Goal: Information Seeking & Learning: Learn about a topic

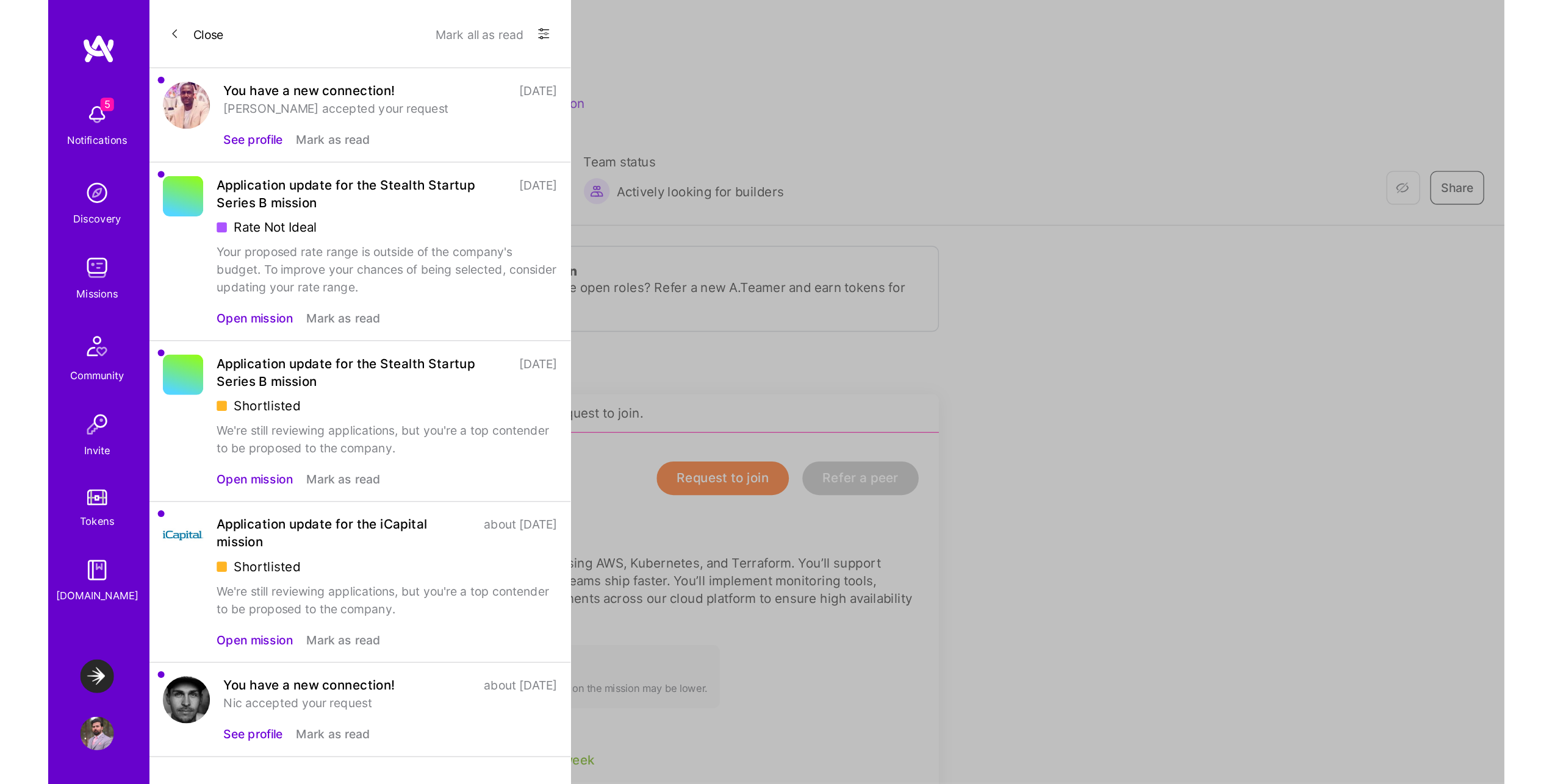
scroll to position [1089, 0]
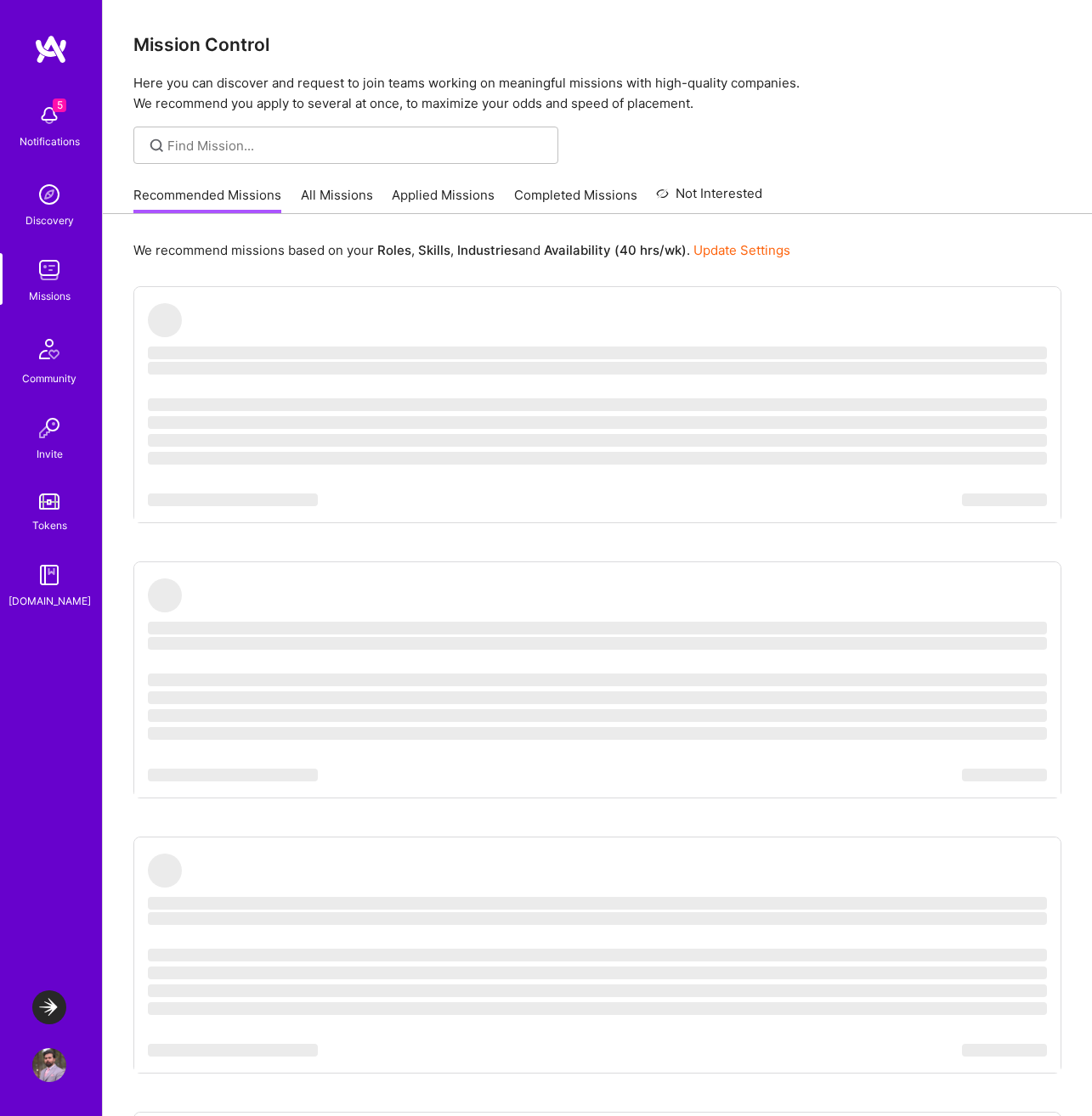
click at [41, 110] on img at bounding box center [49, 115] width 34 height 34
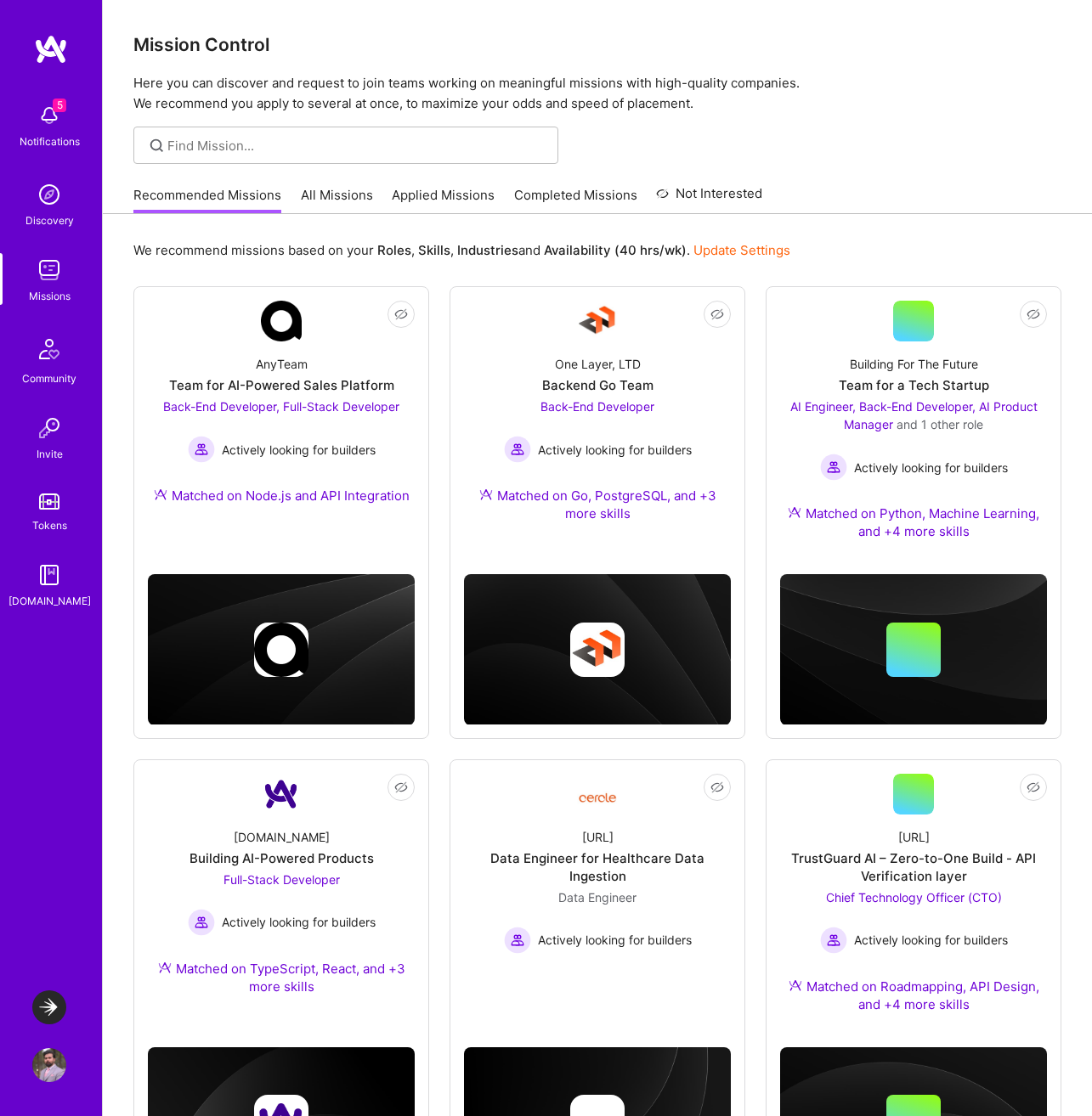
click at [948, 105] on div "5 5 Notifications Discovery Missions Community Invite Tokens [DOMAIN_NAME] Laun…" at bounding box center [546, 1037] width 1092 height 2075
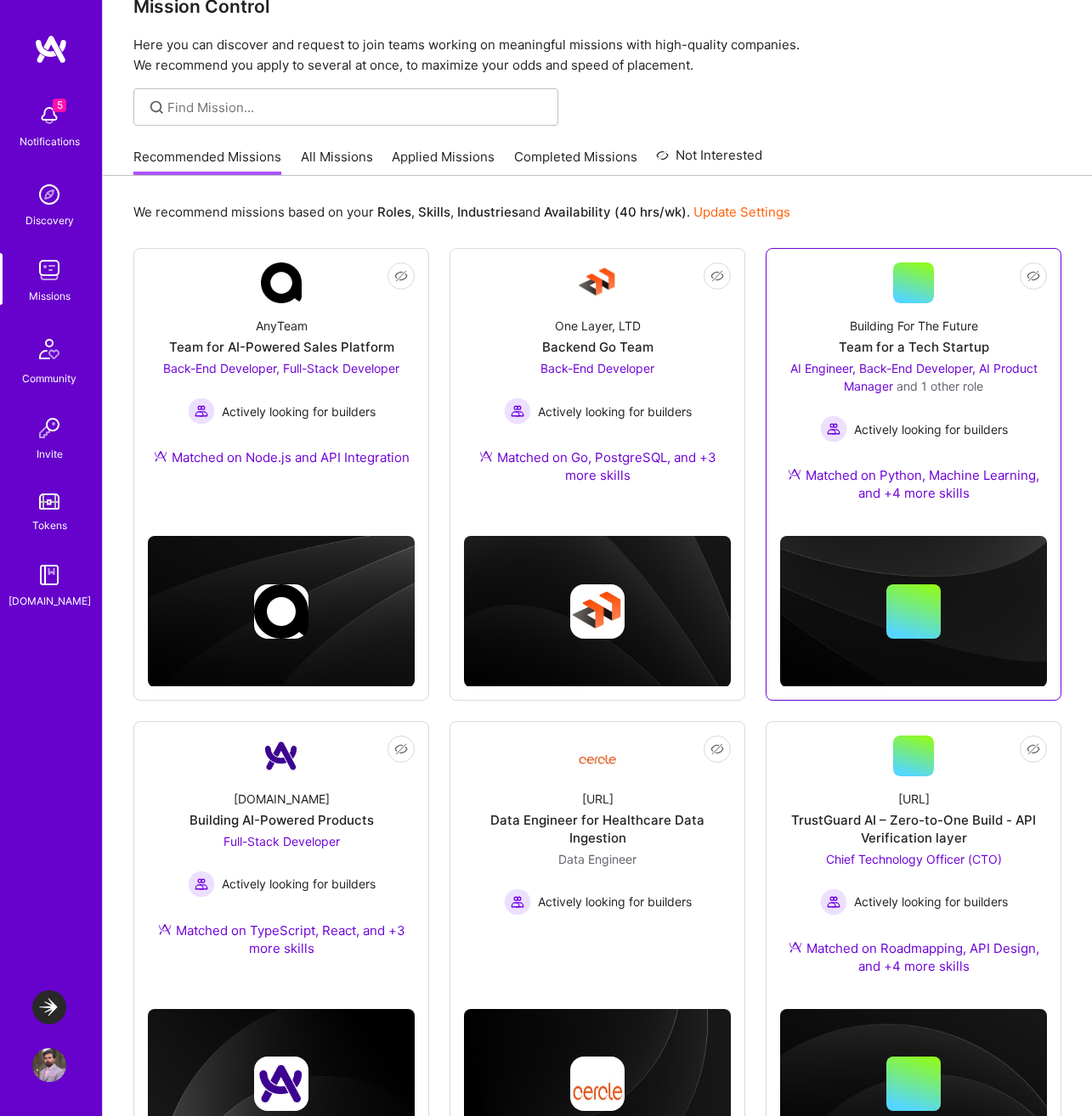
scroll to position [41, 0]
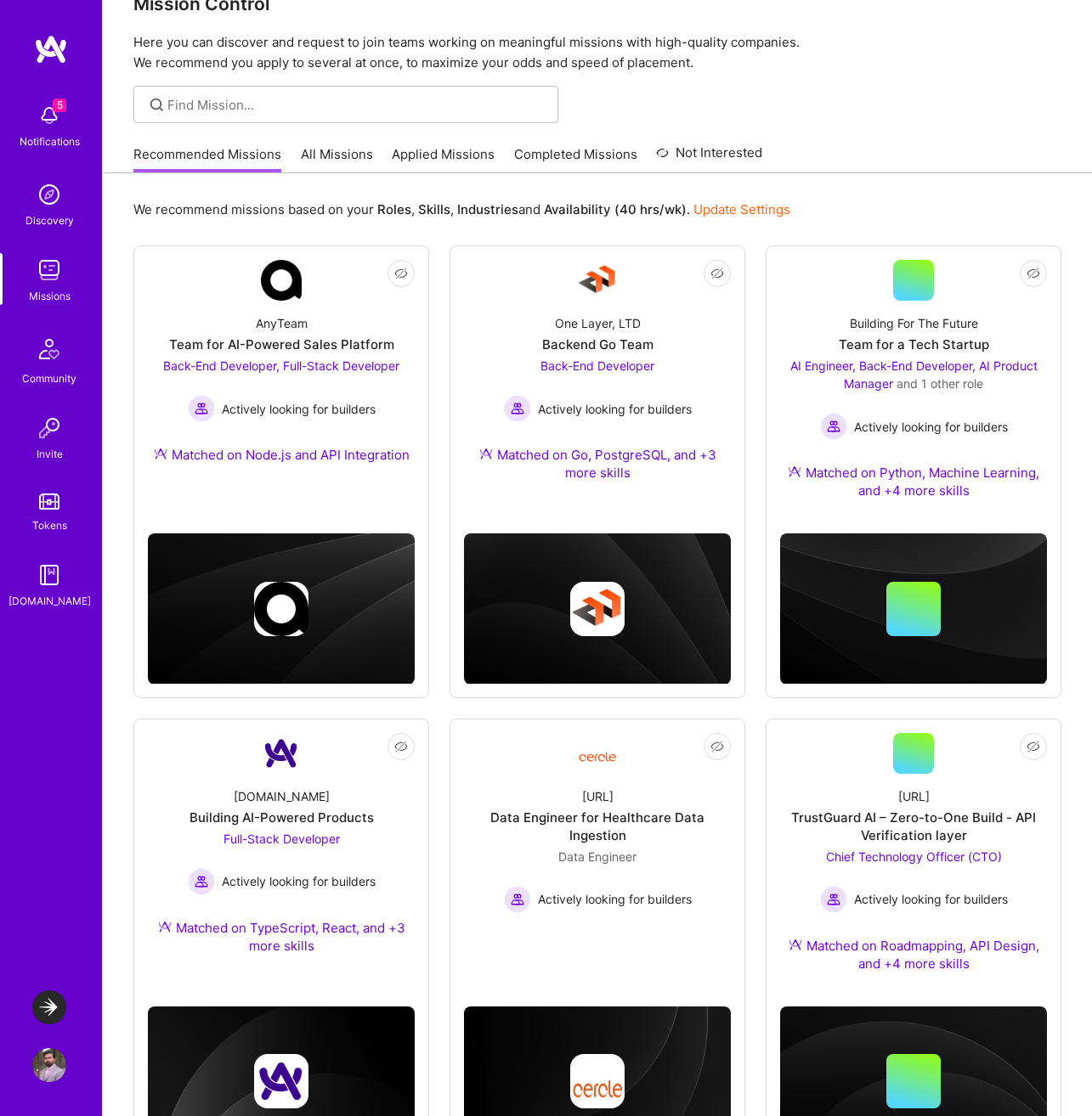
click at [49, 1013] on img at bounding box center [49, 1007] width 34 height 34
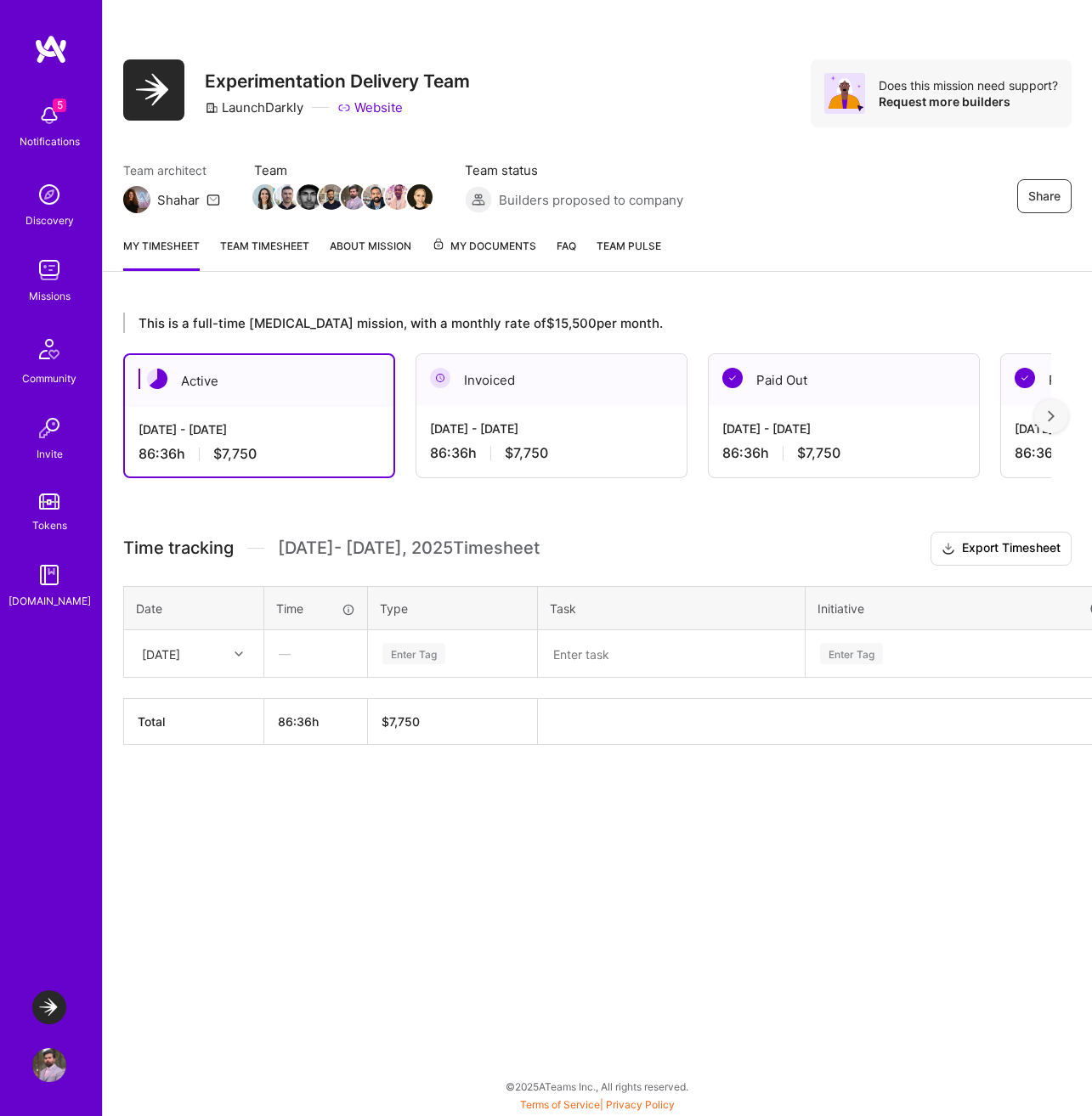
scroll to position [0, 805]
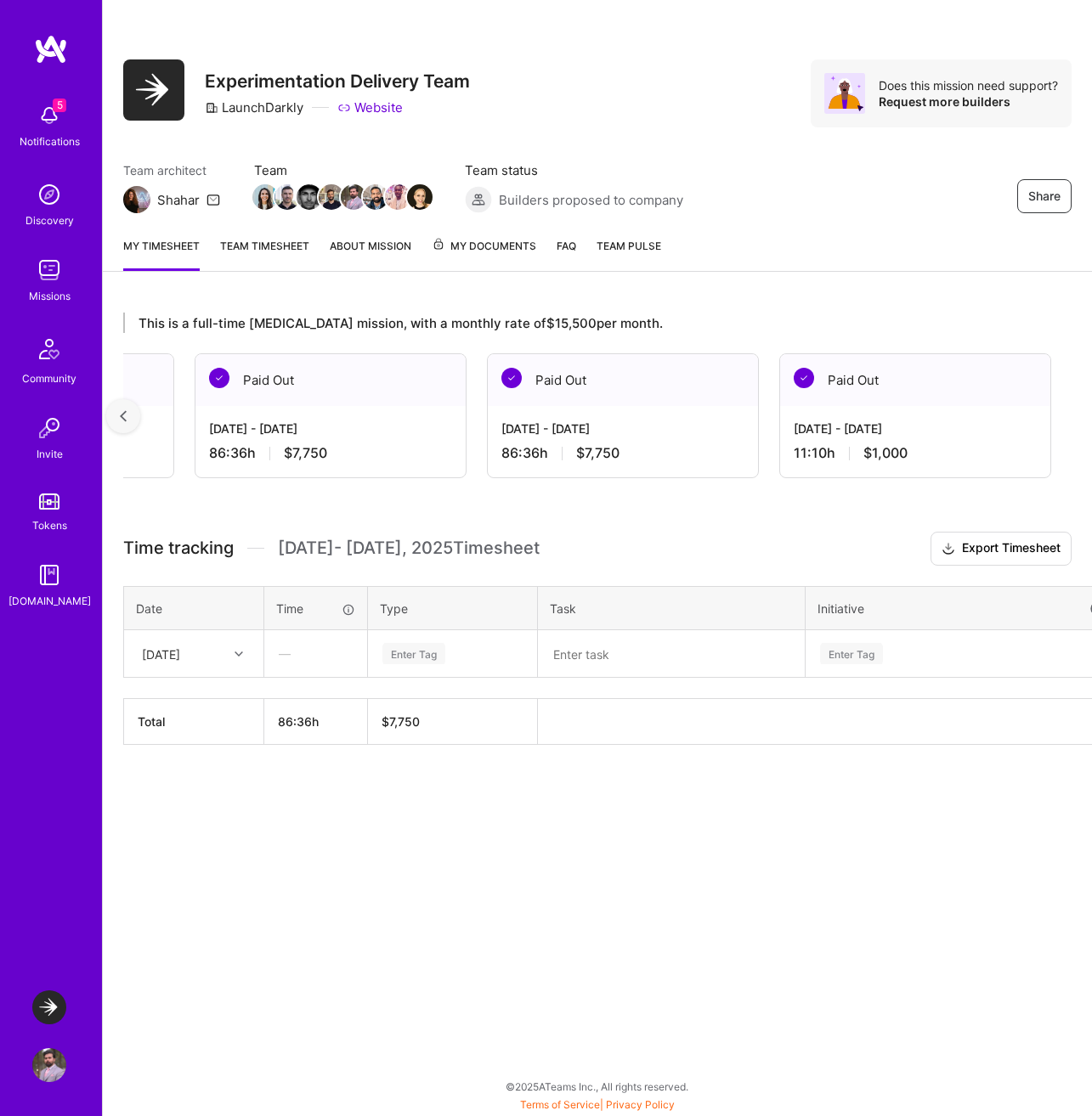
click at [790, 288] on div "Share Experimentation Delivery Team LaunchDarkly Website Does this mission need…" at bounding box center [597, 558] width 990 height 1116
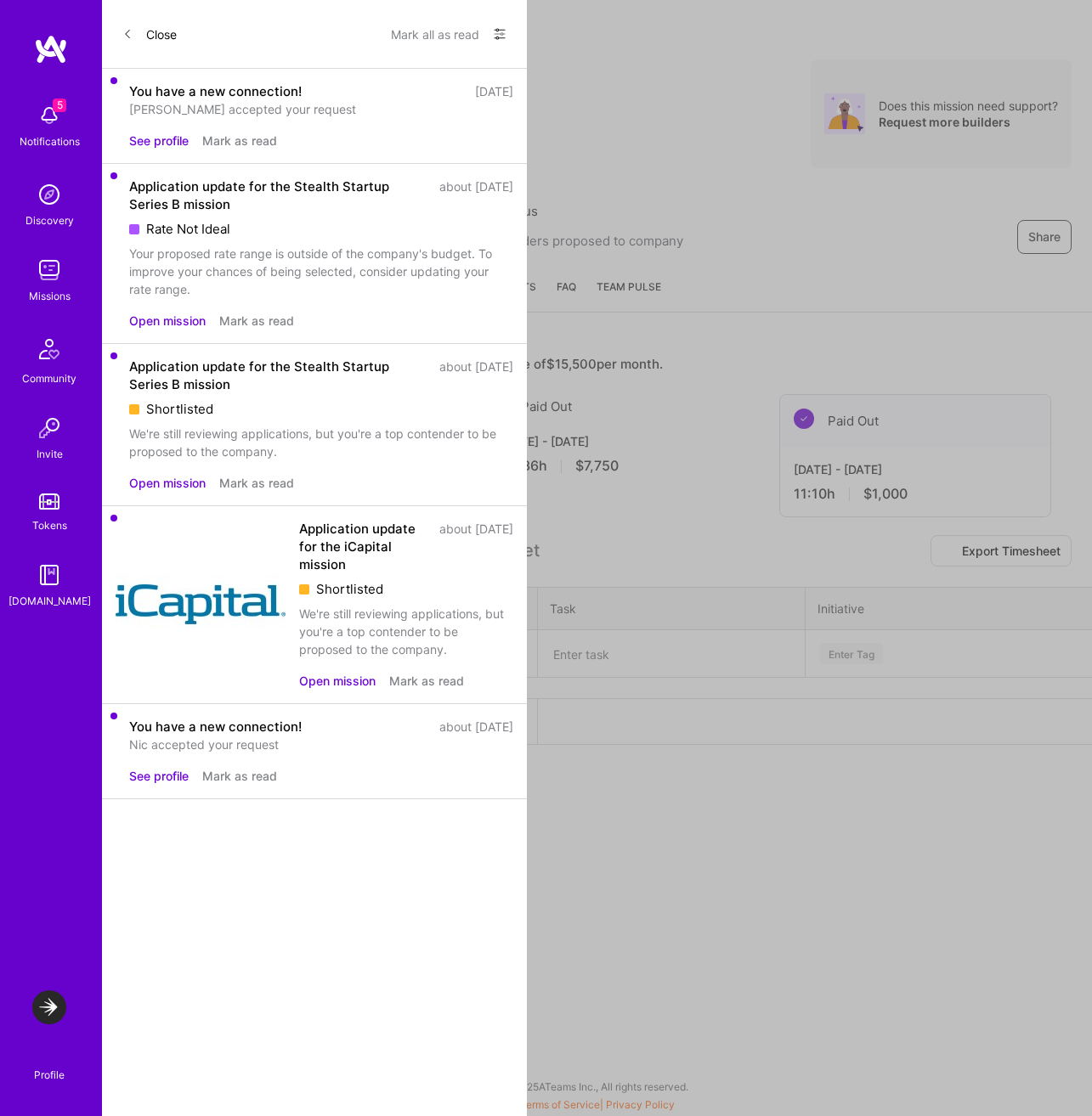
scroll to position [41, 0]
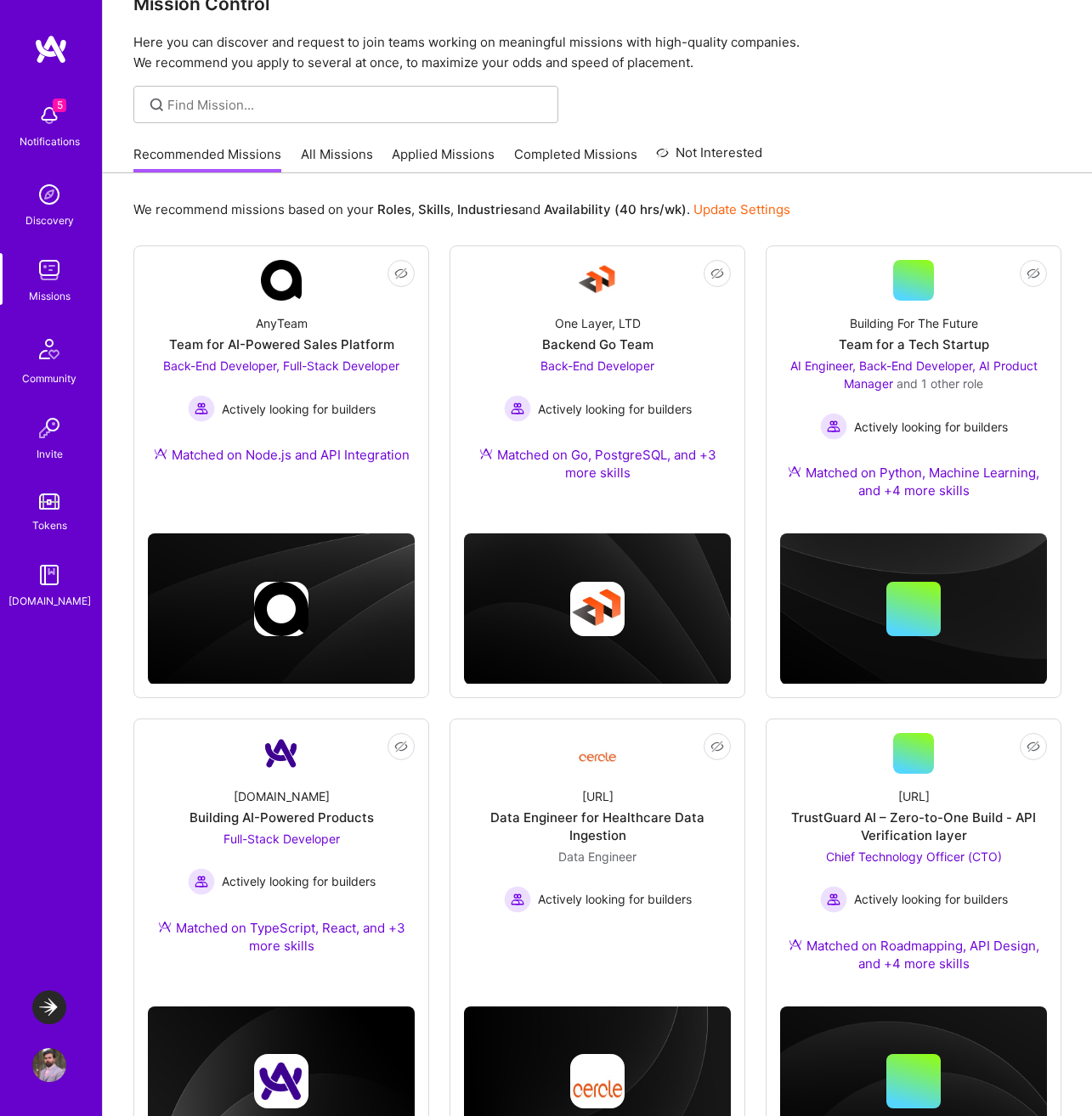
click at [52, 508] on img at bounding box center [49, 502] width 21 height 17
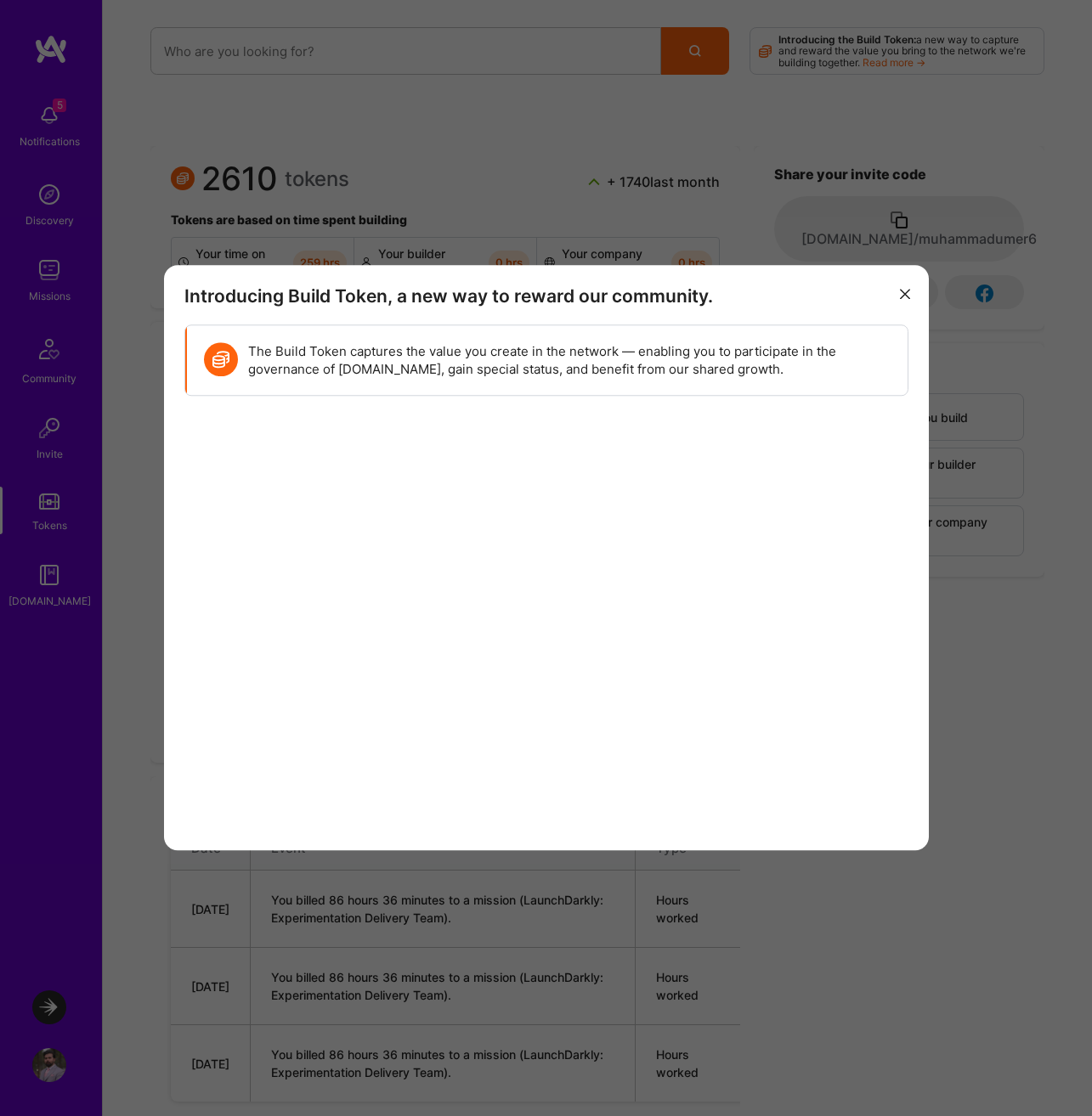
click at [901, 290] on icon "modal" at bounding box center [905, 293] width 10 height 10
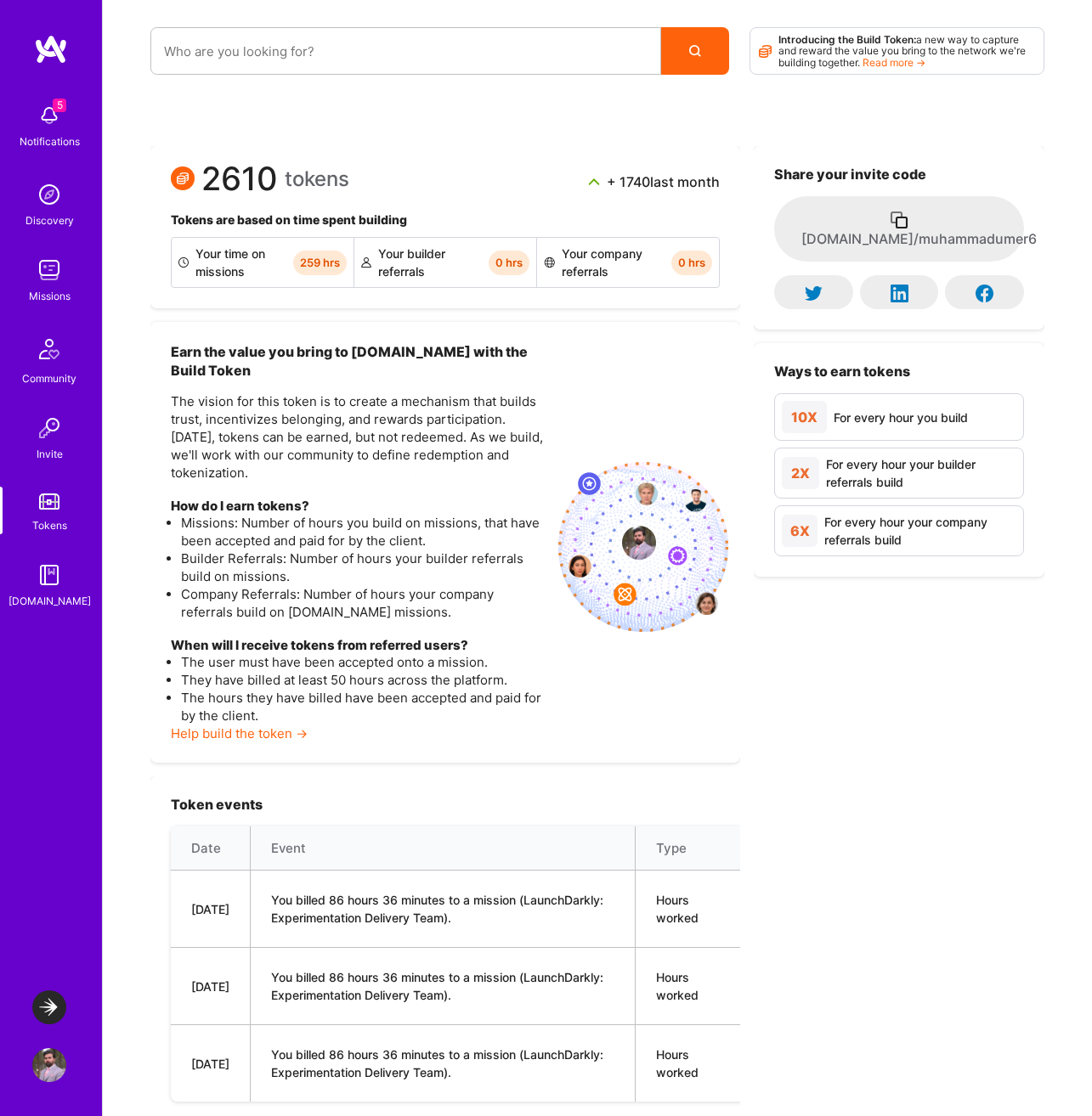
click at [499, 184] on div "2610 tokens + 1740 last month" at bounding box center [445, 181] width 549 height 30
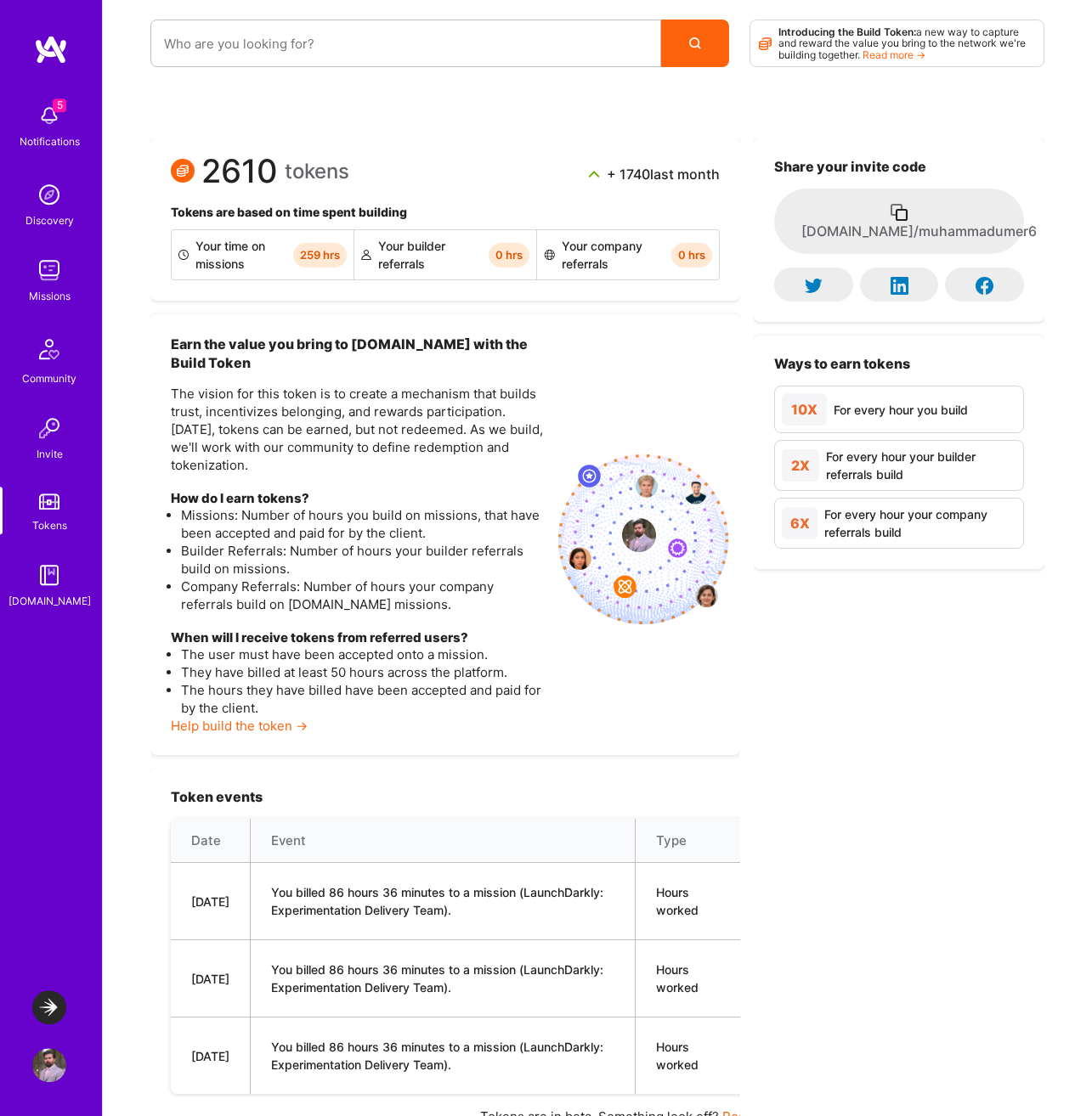
scroll to position [10, 0]
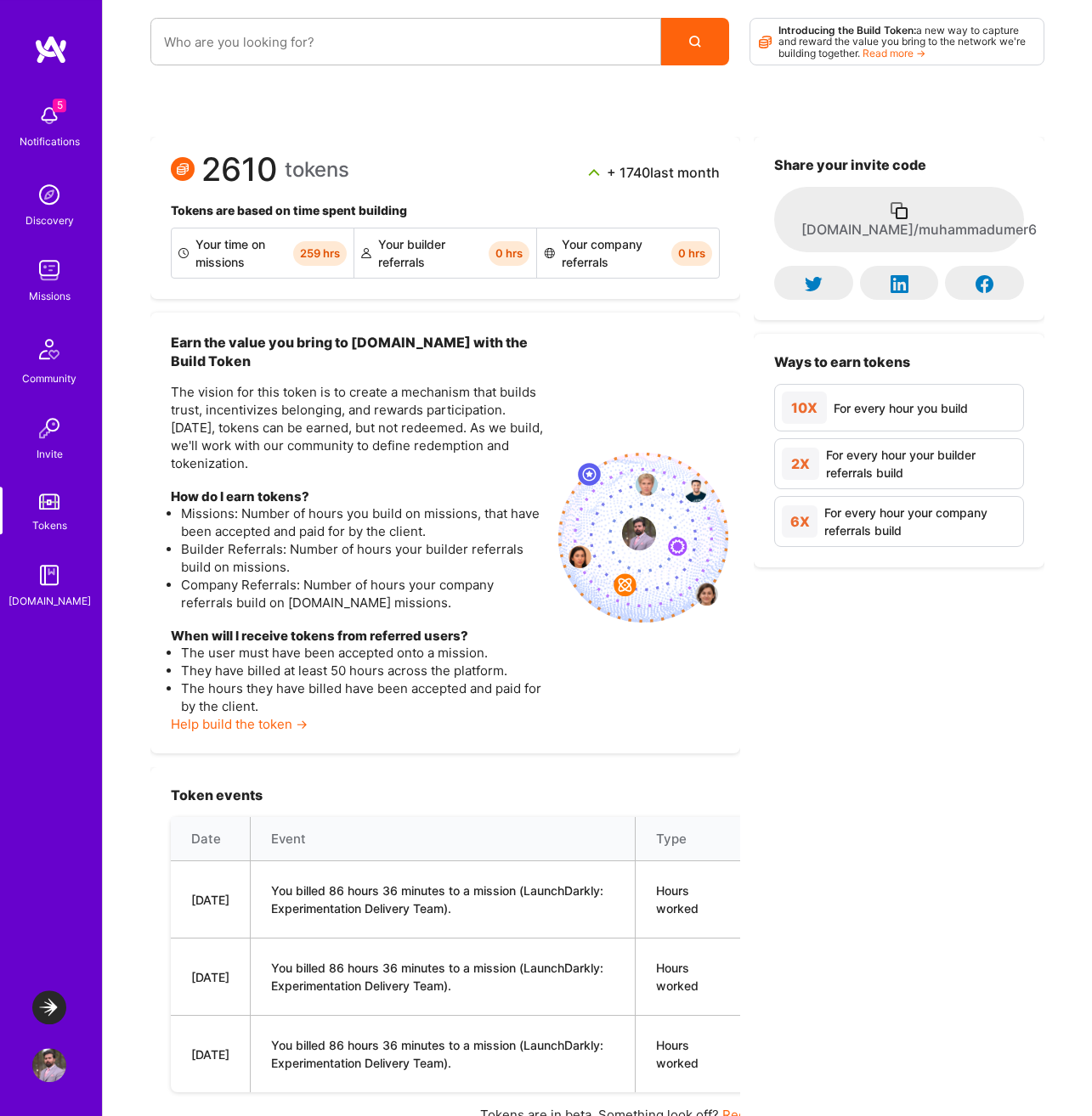
click at [726, 821] on th "Type" at bounding box center [689, 839] width 107 height 44
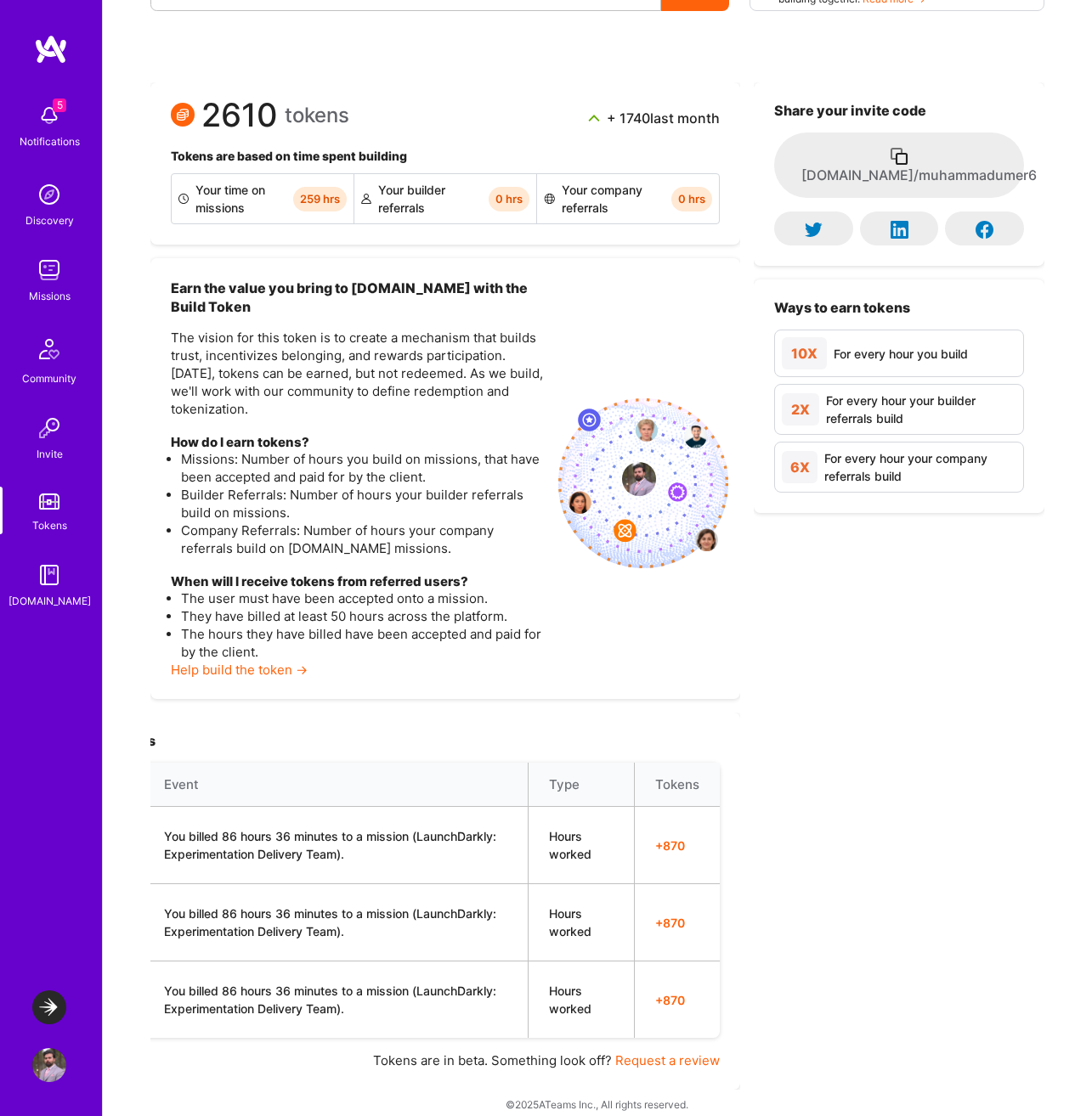
scroll to position [0, 0]
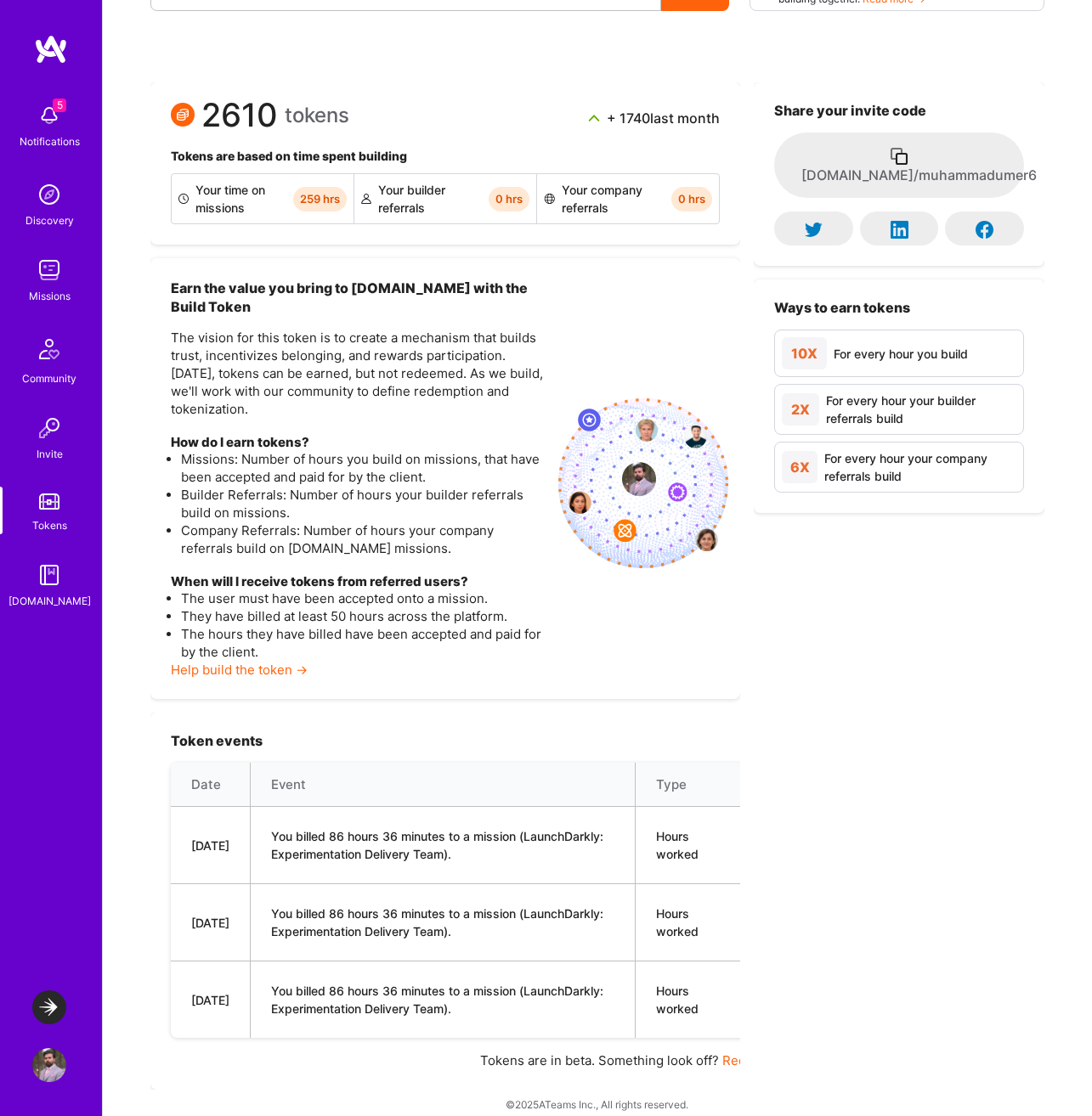
click at [841, 737] on div "Share your invite code [DOMAIN_NAME]/muhammadumer6 Ways to earn tokens 10X For …" at bounding box center [898, 586] width 291 height 1007
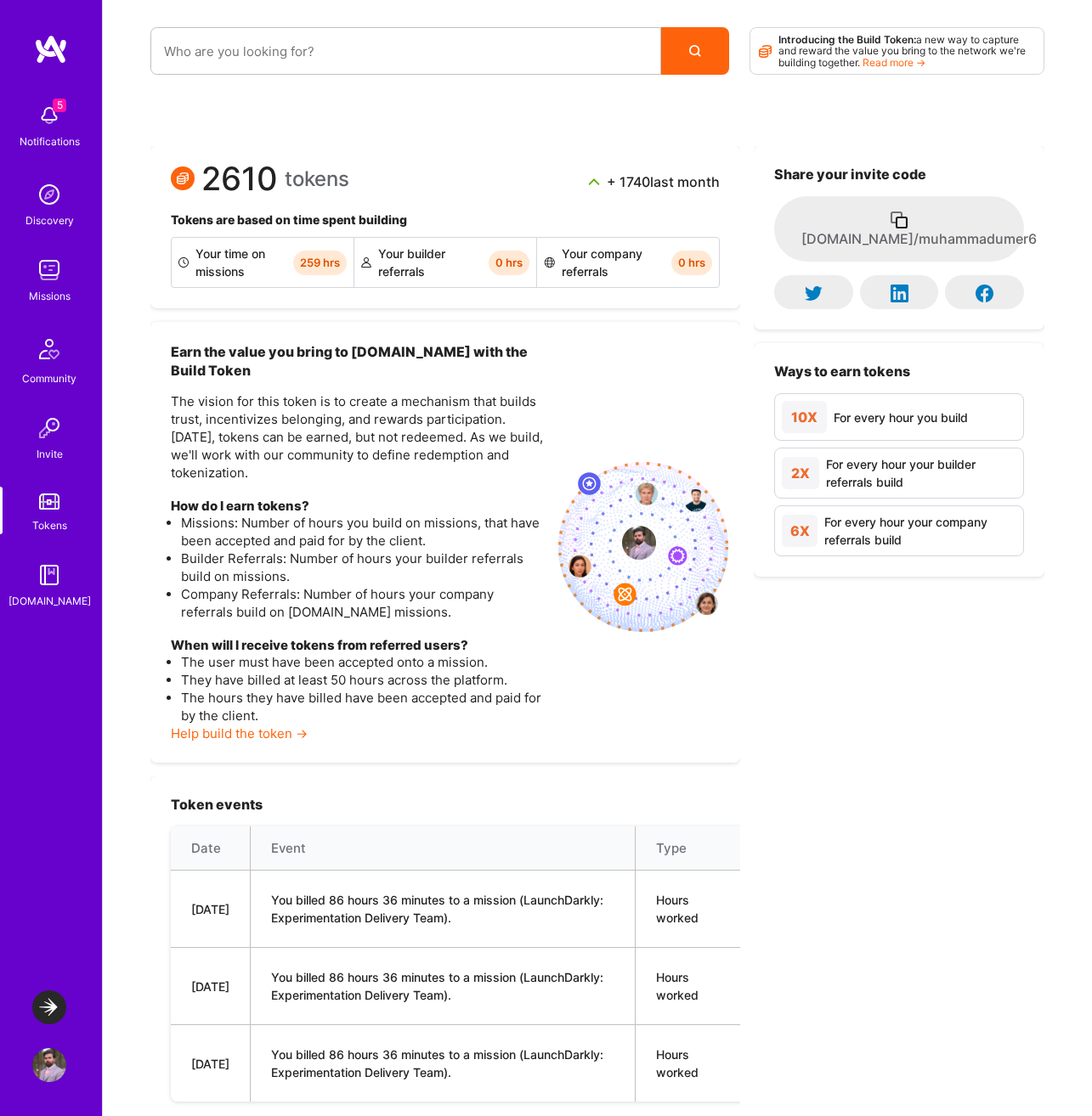
click at [311, 638] on h4 "When will I receive tokens from referred users?" at bounding box center [358, 646] width 374 height 16
click at [39, 277] on img at bounding box center [49, 270] width 34 height 34
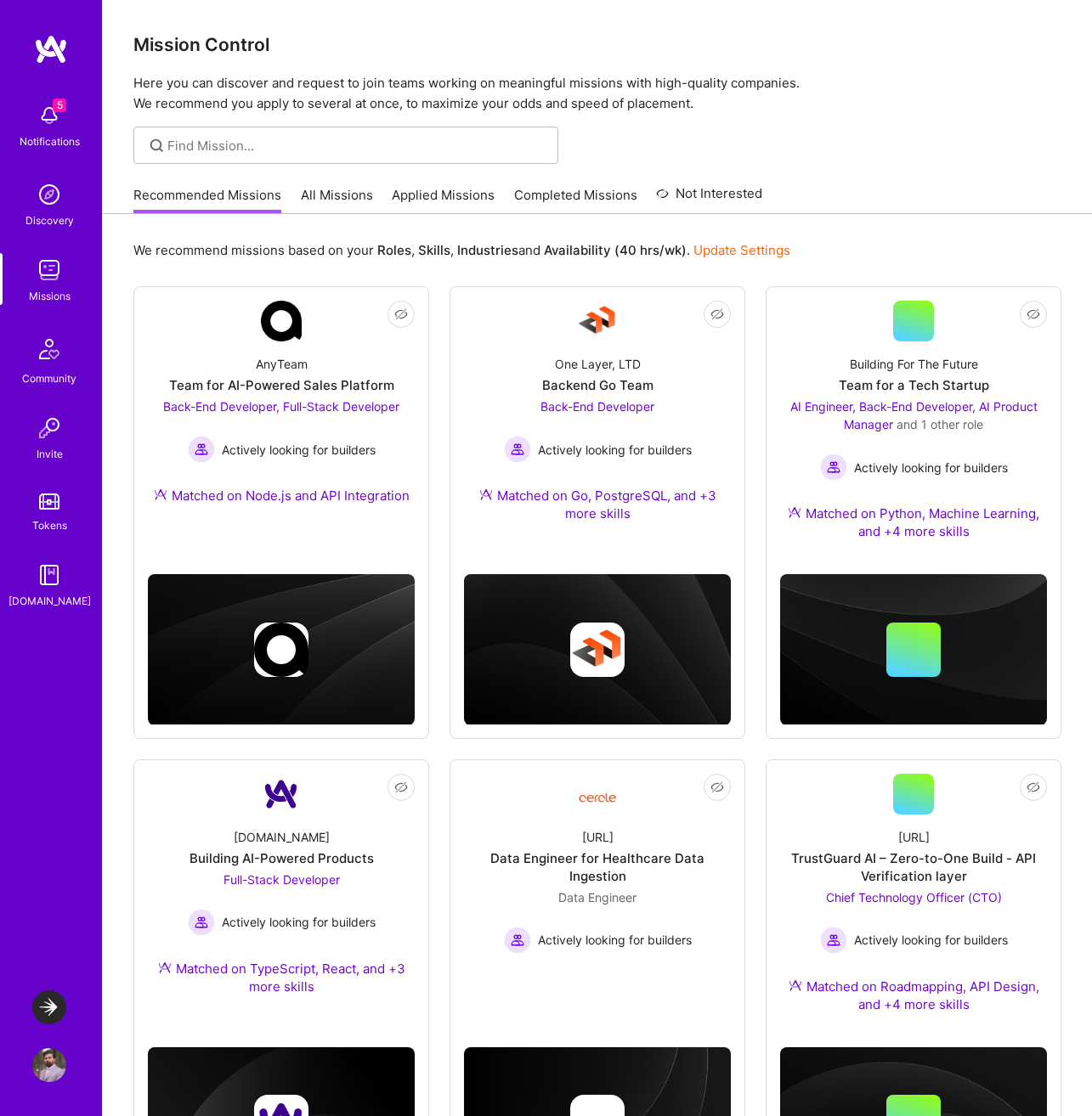
click at [54, 600] on div "[DOMAIN_NAME]" at bounding box center [50, 601] width 82 height 18
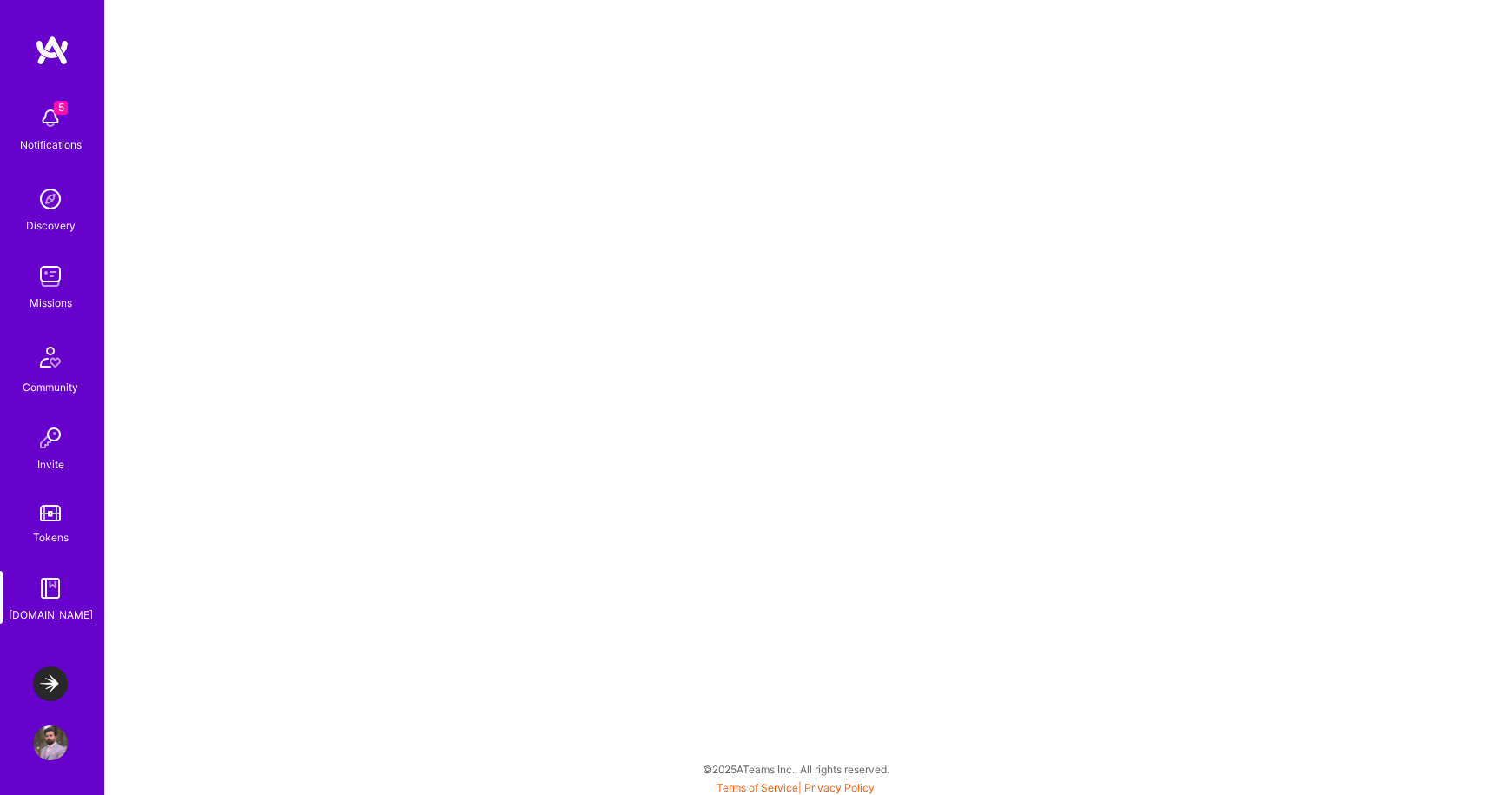
click at [55, 741] on img at bounding box center [50, 742] width 35 height 35
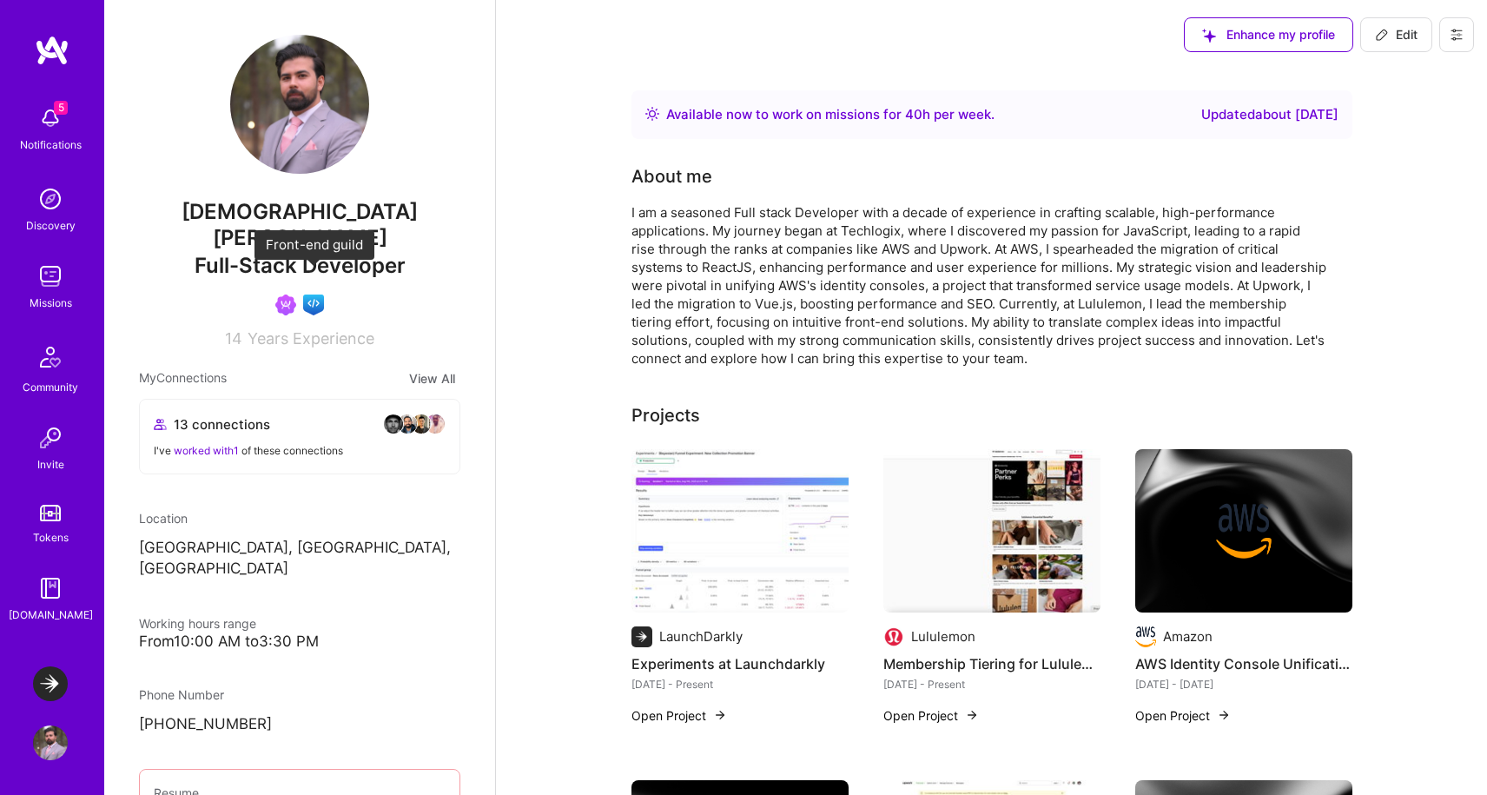
click at [314, 294] on img at bounding box center [313, 304] width 21 height 21
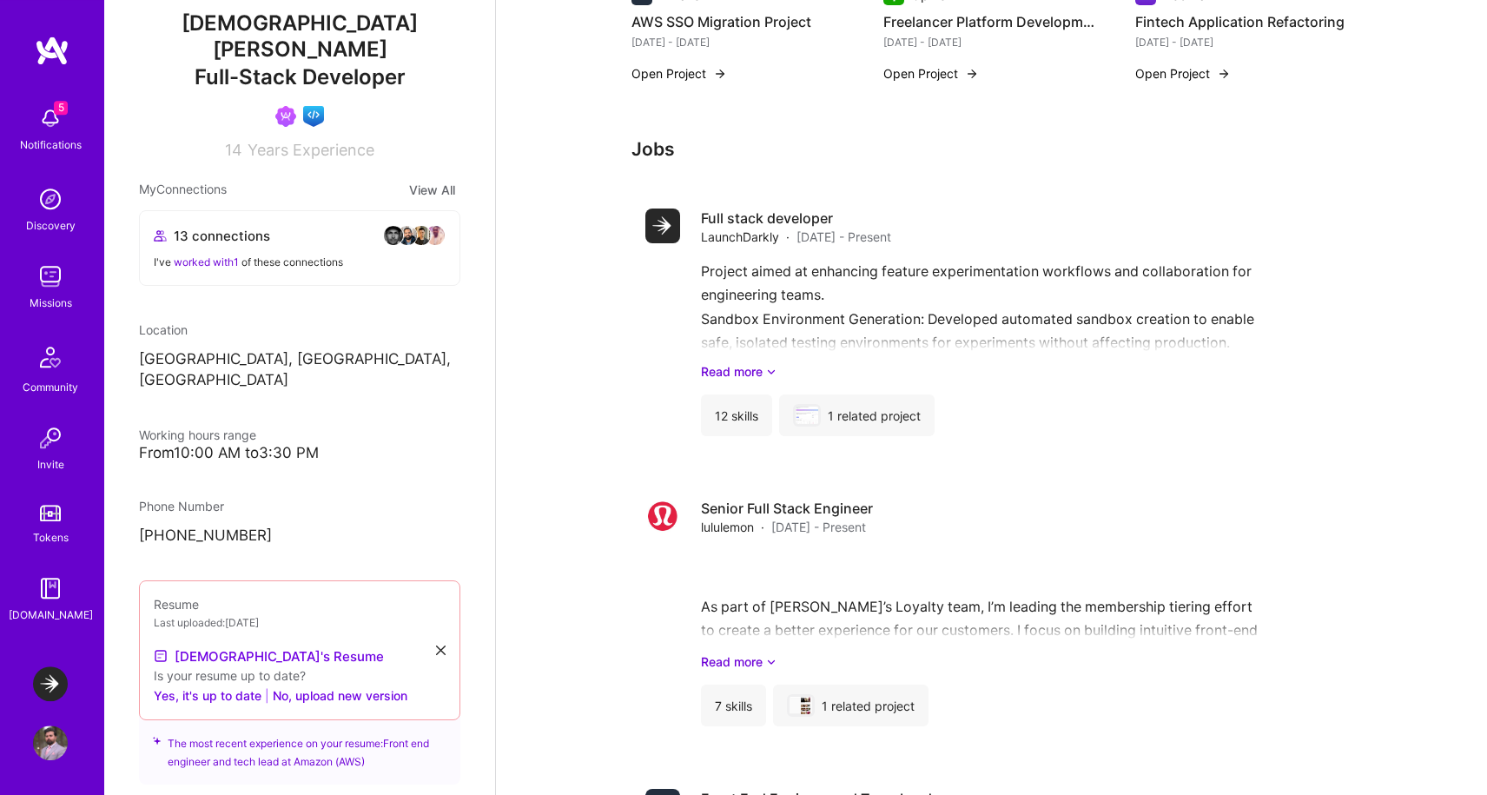
scroll to position [292, 0]
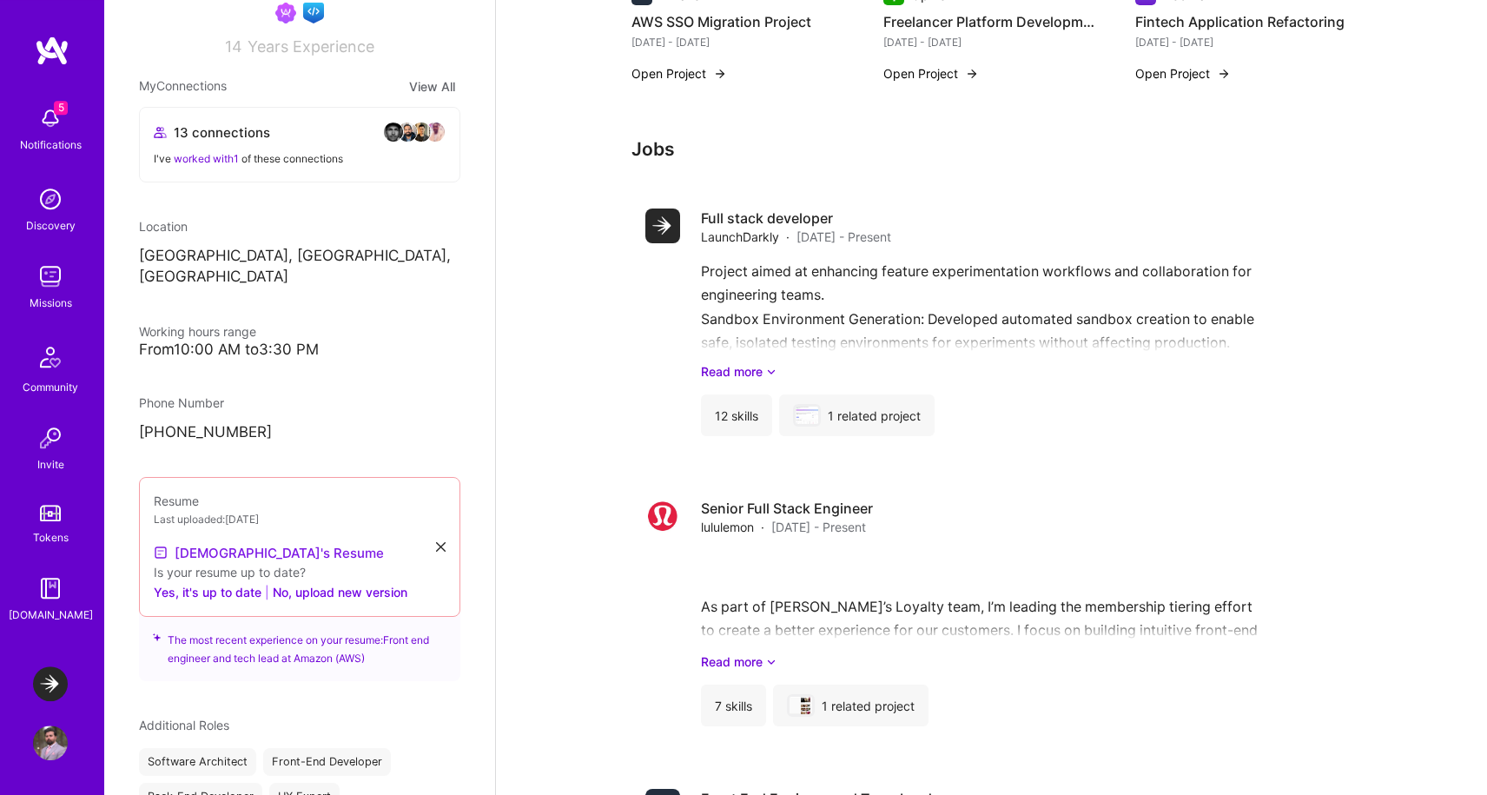
click at [279, 542] on link "[DEMOGRAPHIC_DATA]'s Resume" at bounding box center [269, 552] width 230 height 21
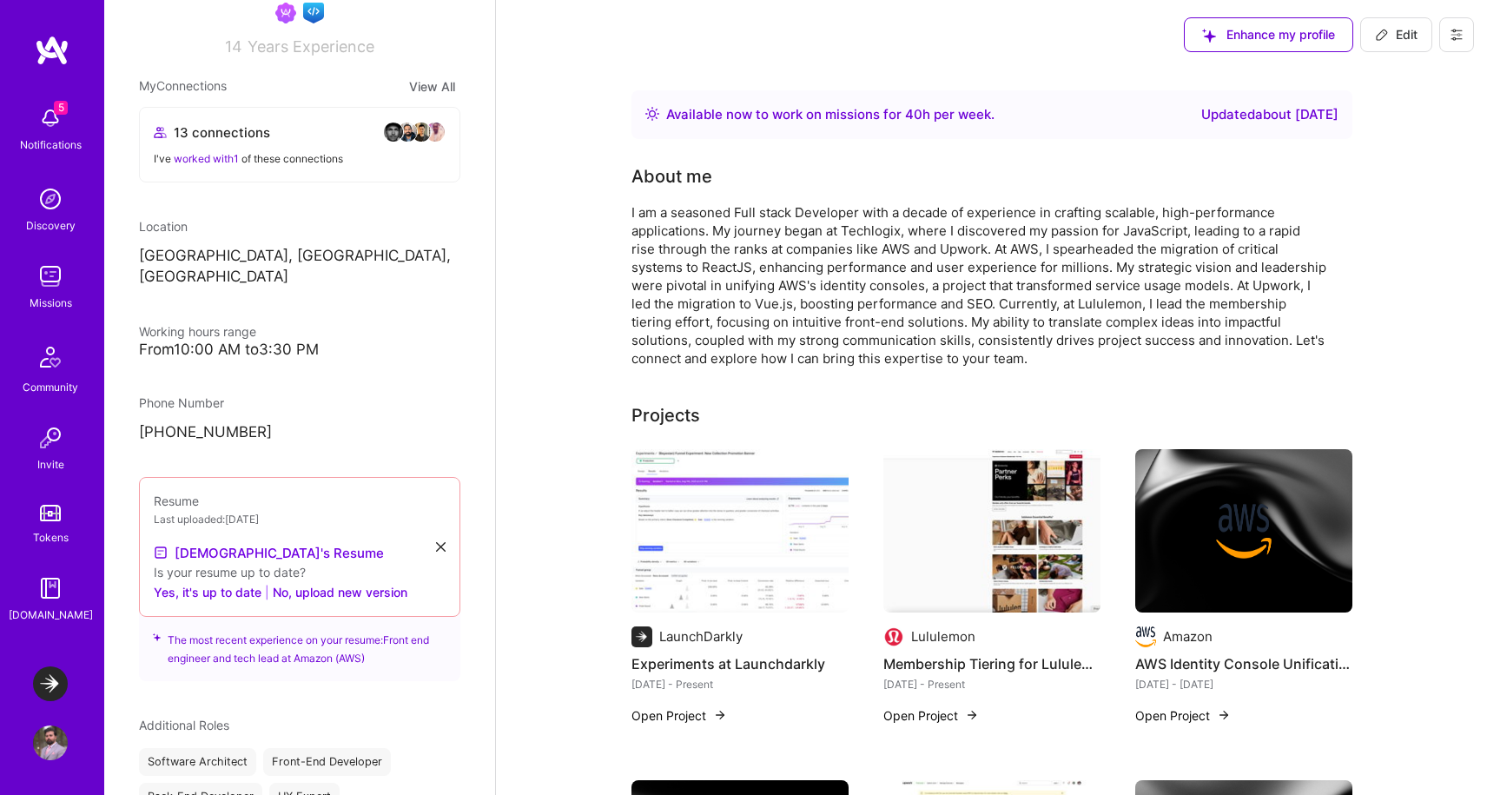
scroll to position [0, 0]
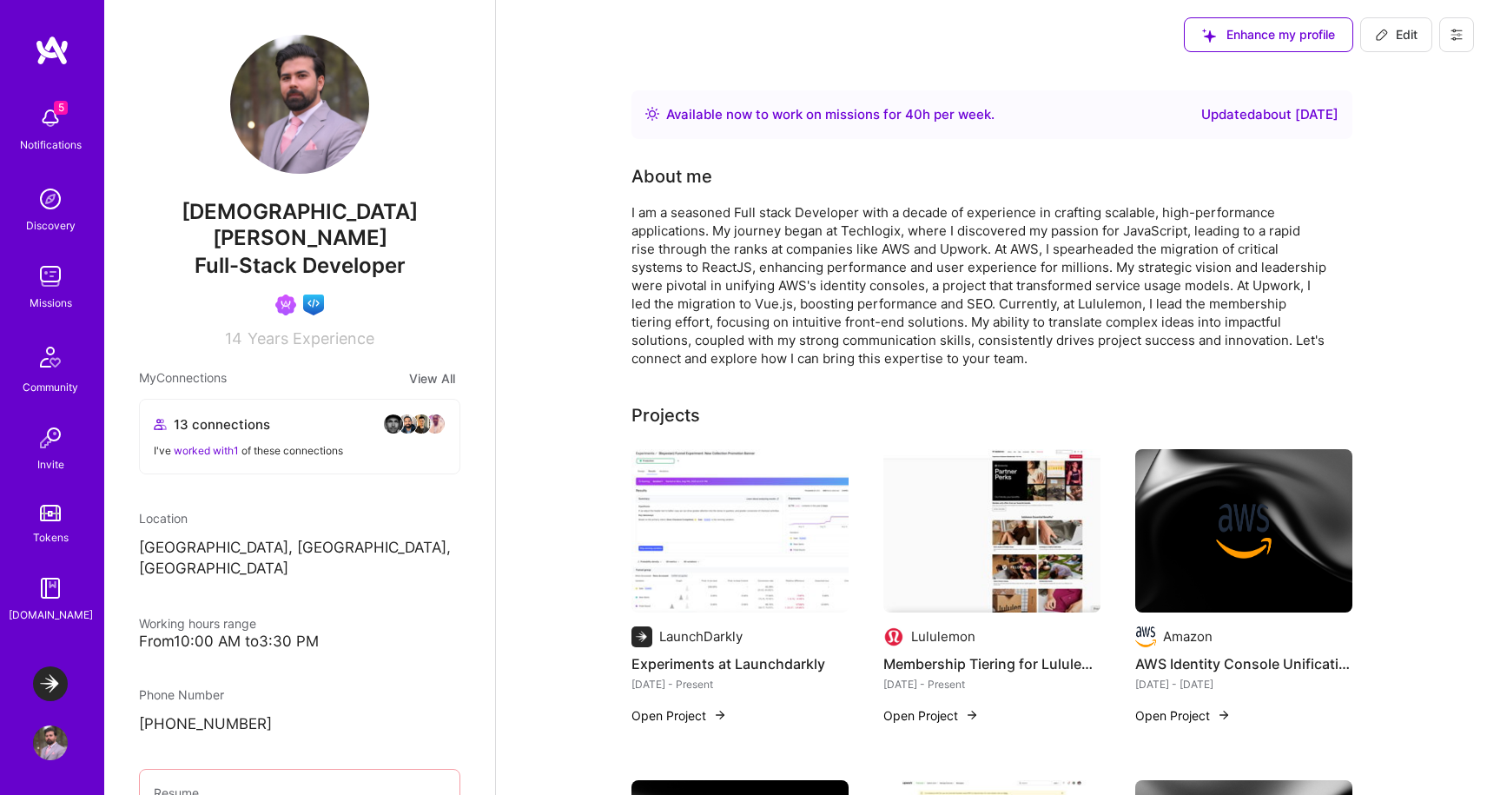
click at [45, 122] on img at bounding box center [50, 118] width 35 height 35
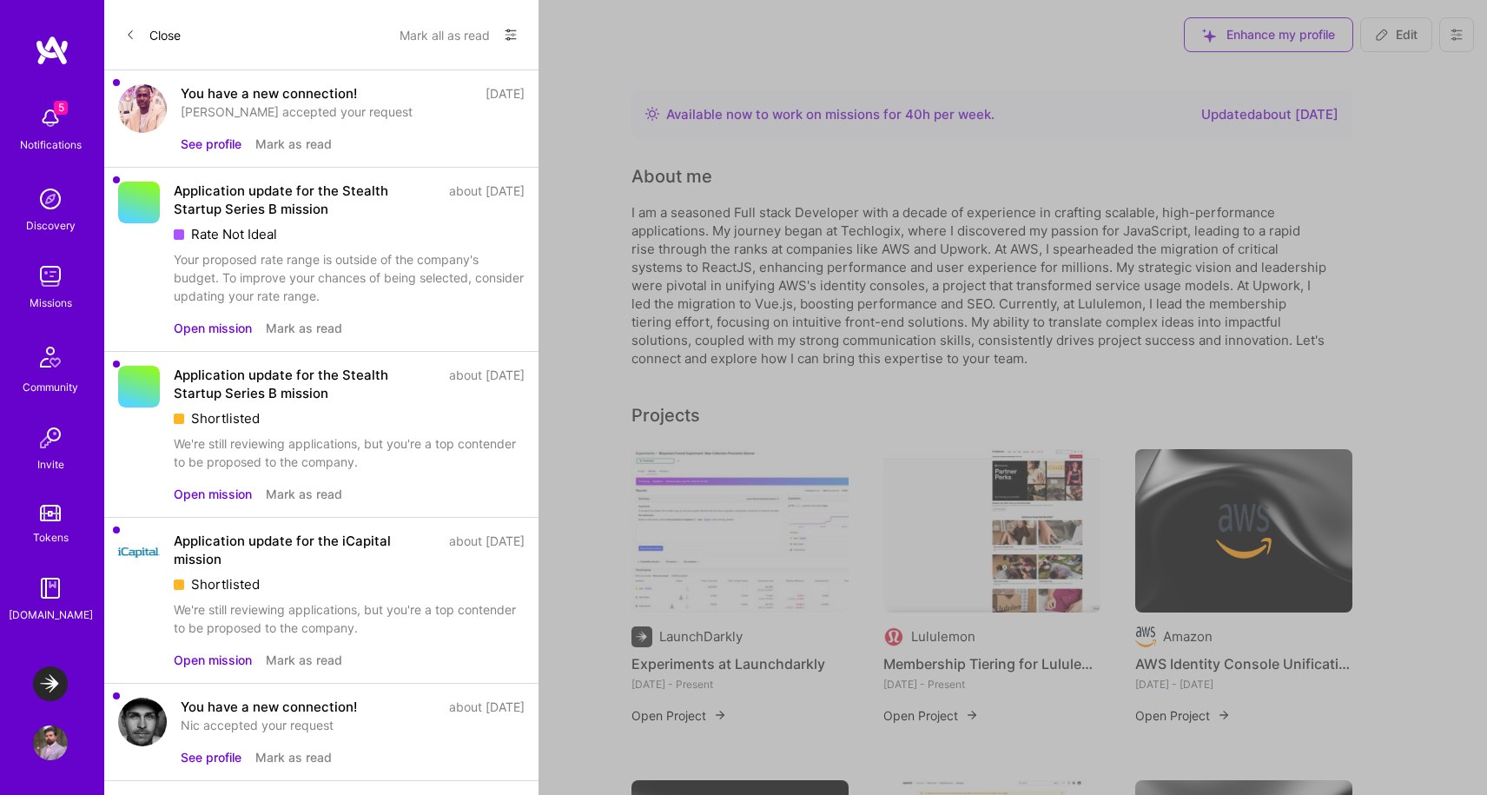
click at [219, 144] on button "See profile" at bounding box center [211, 144] width 61 height 18
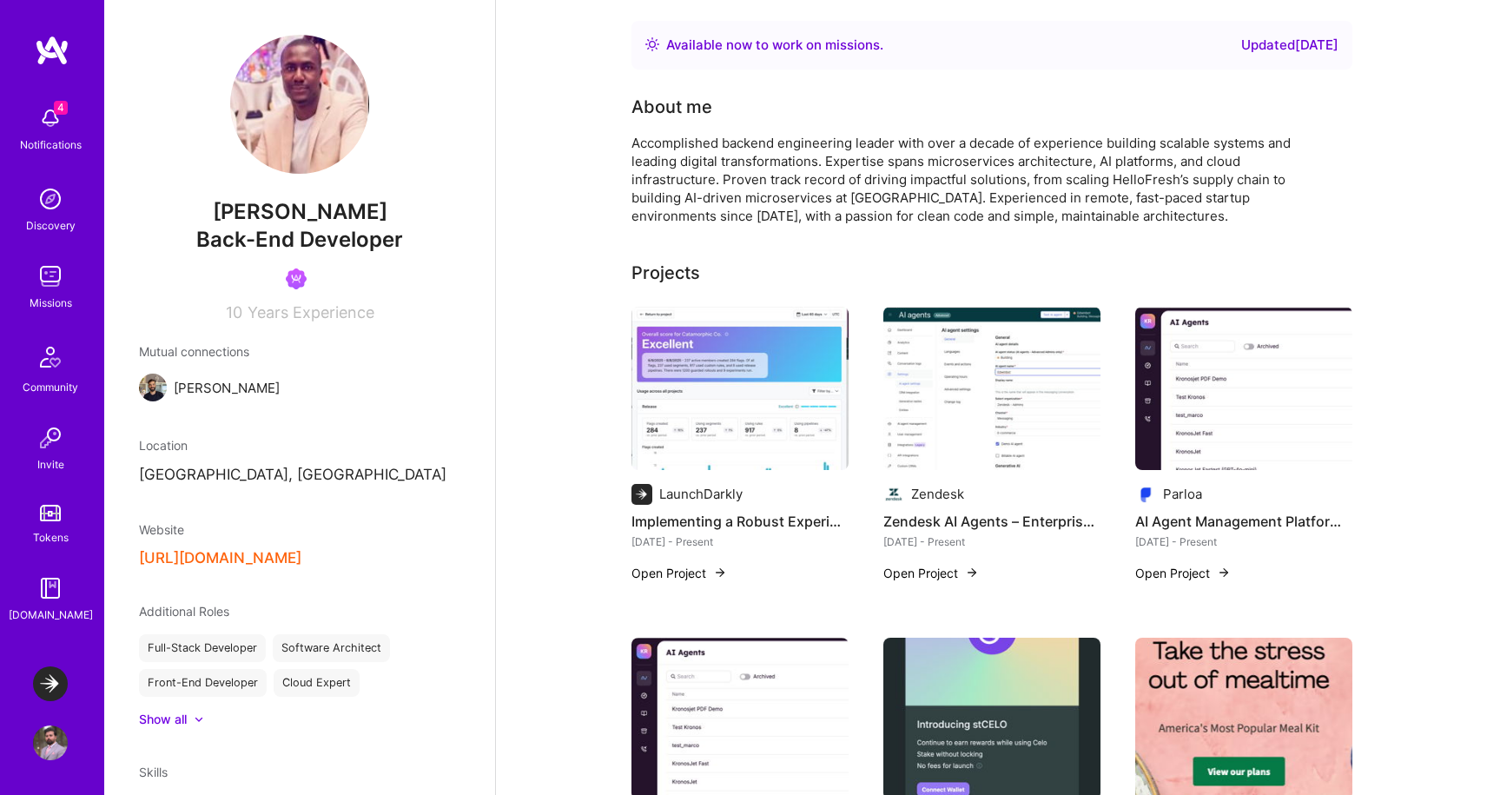
click at [780, 164] on div "Accomplished backend engineering leader with over a decade of experience buildi…" at bounding box center [979, 179] width 695 height 91
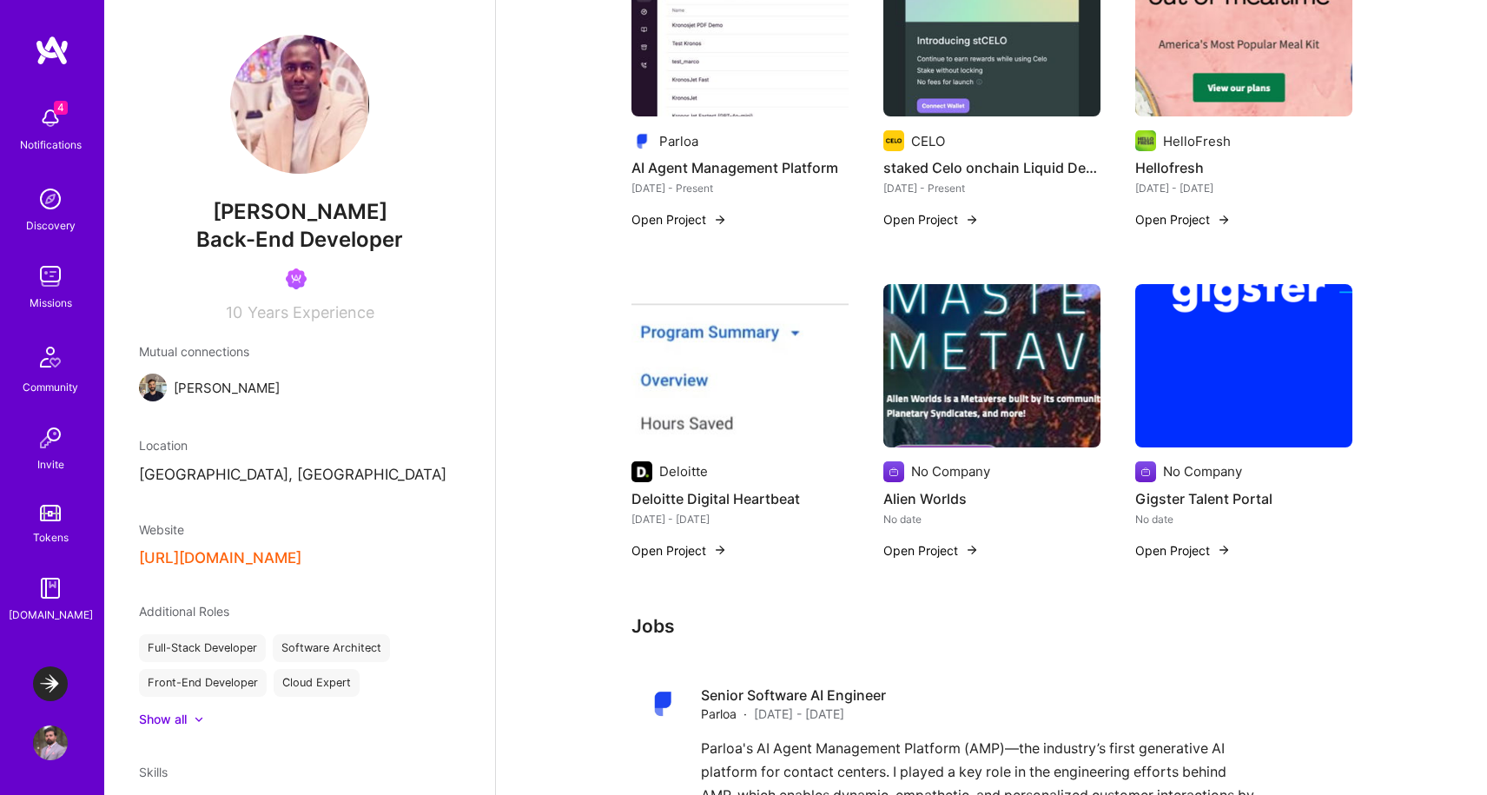
scroll to position [761, 0]
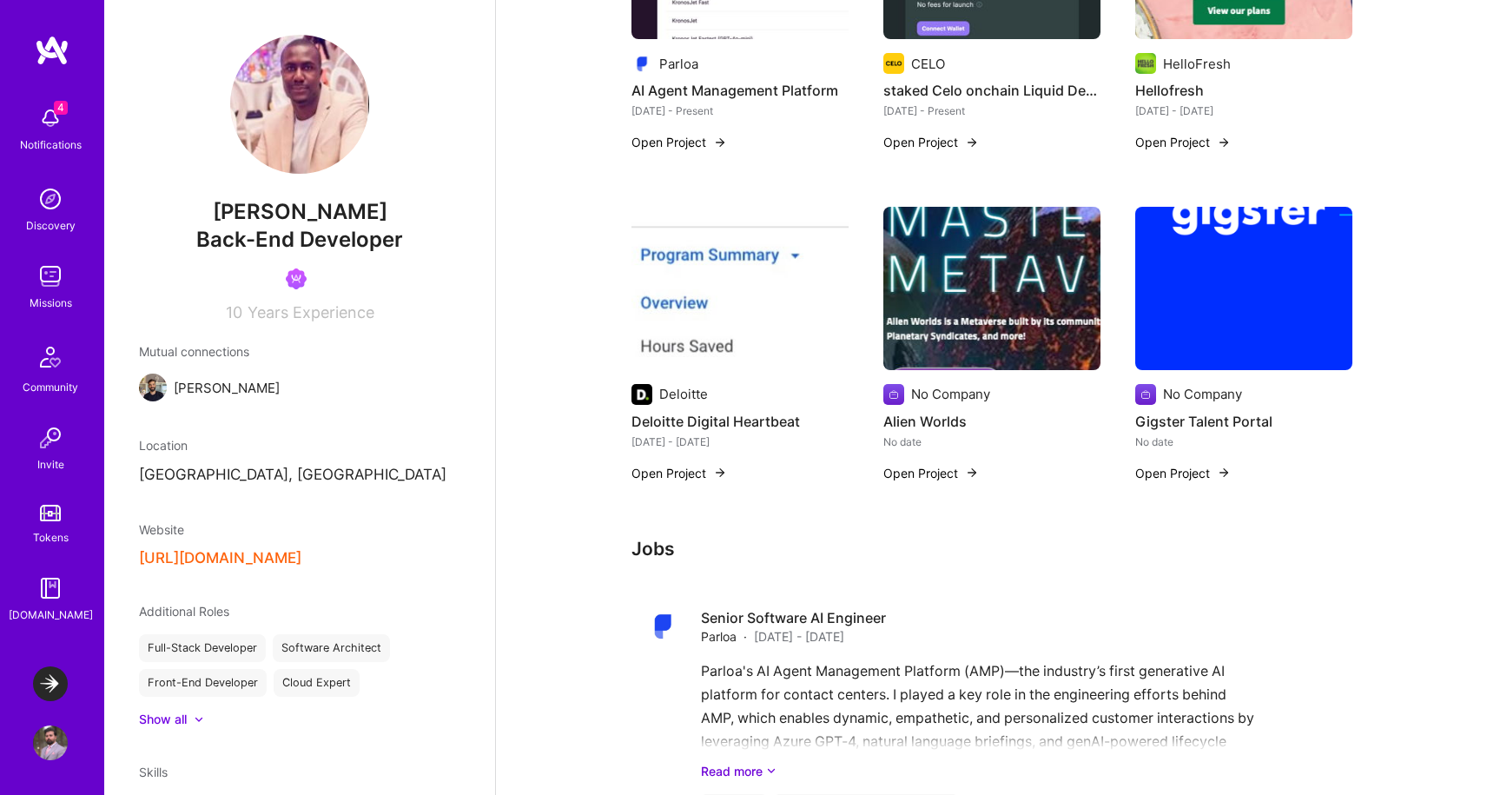
click at [56, 276] on img at bounding box center [50, 276] width 35 height 35
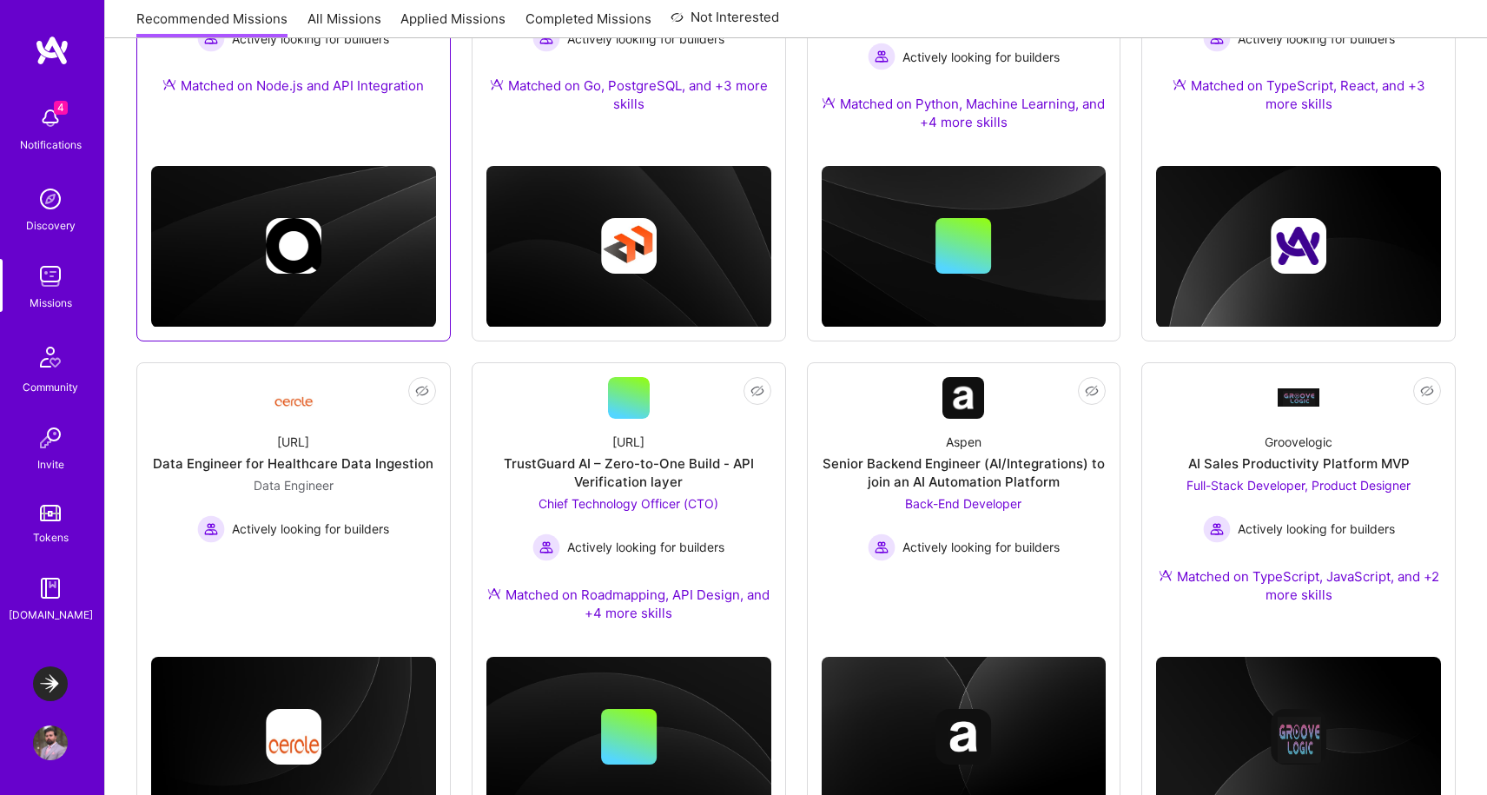
scroll to position [434, 0]
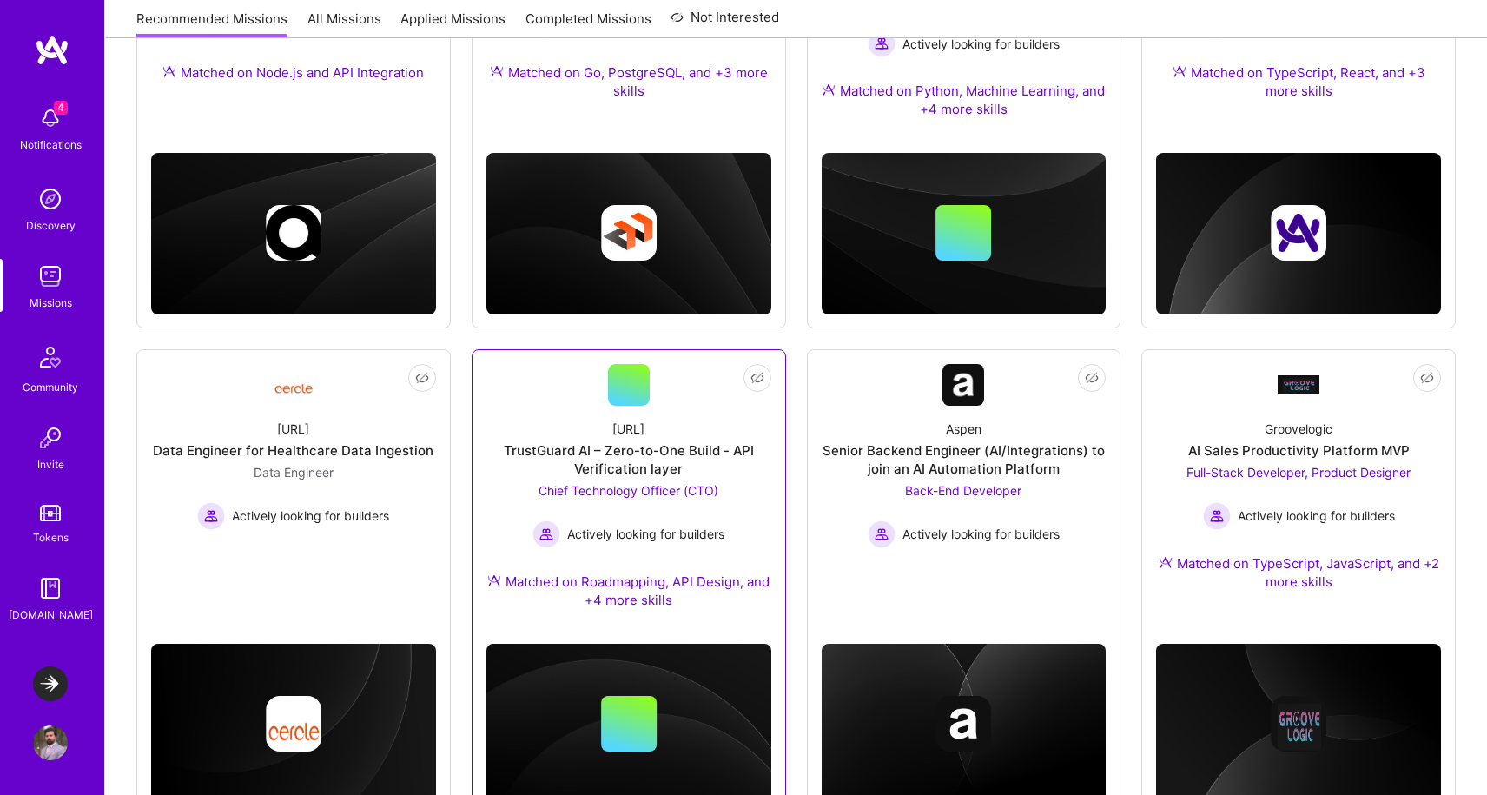
click at [691, 458] on div "TrustGuard AI – Zero-to-One Build - API Verification layer" at bounding box center [628, 459] width 285 height 36
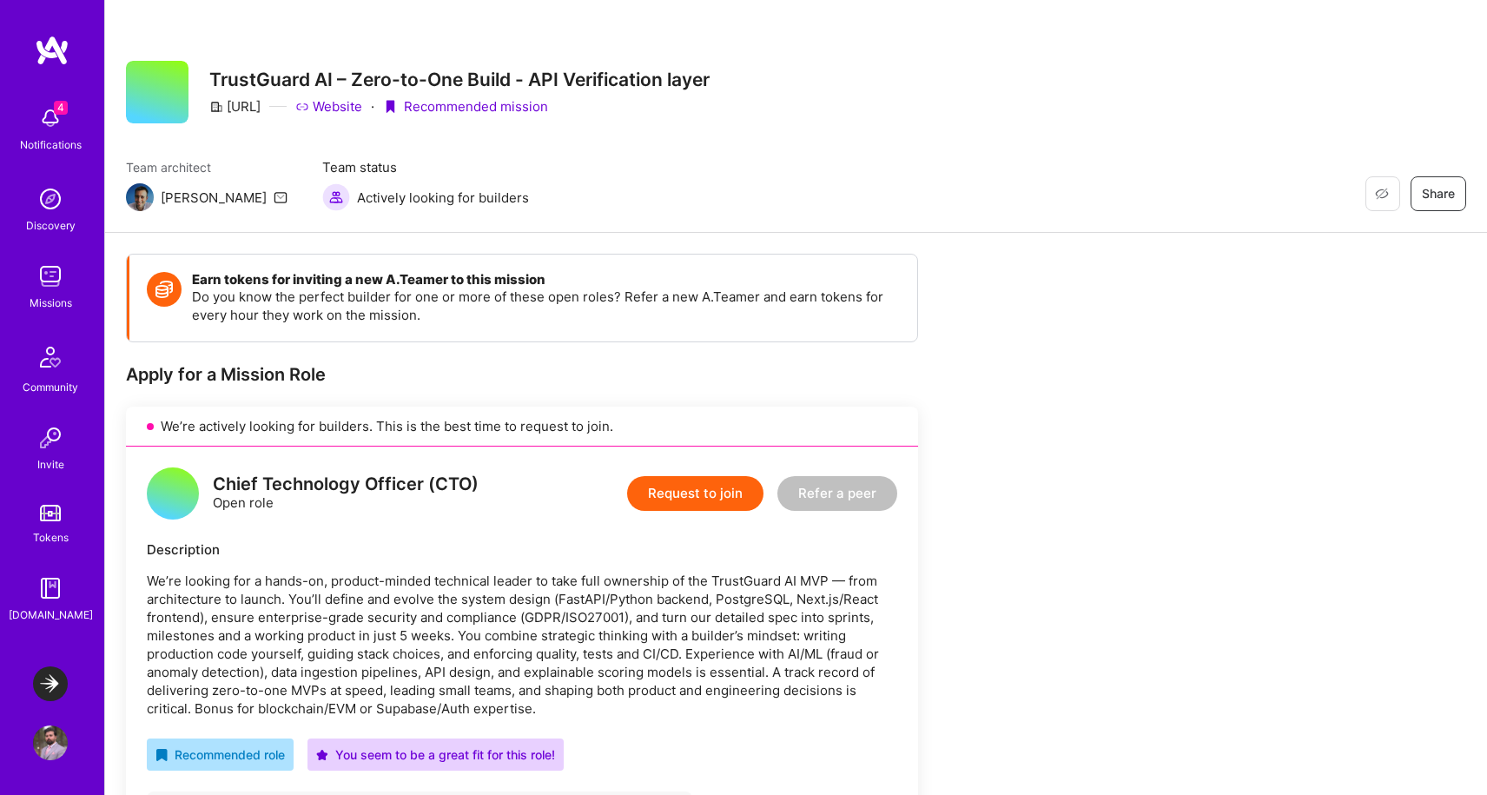
click at [362, 109] on link "Website" at bounding box center [328, 106] width 67 height 18
